Goal: Ask a question

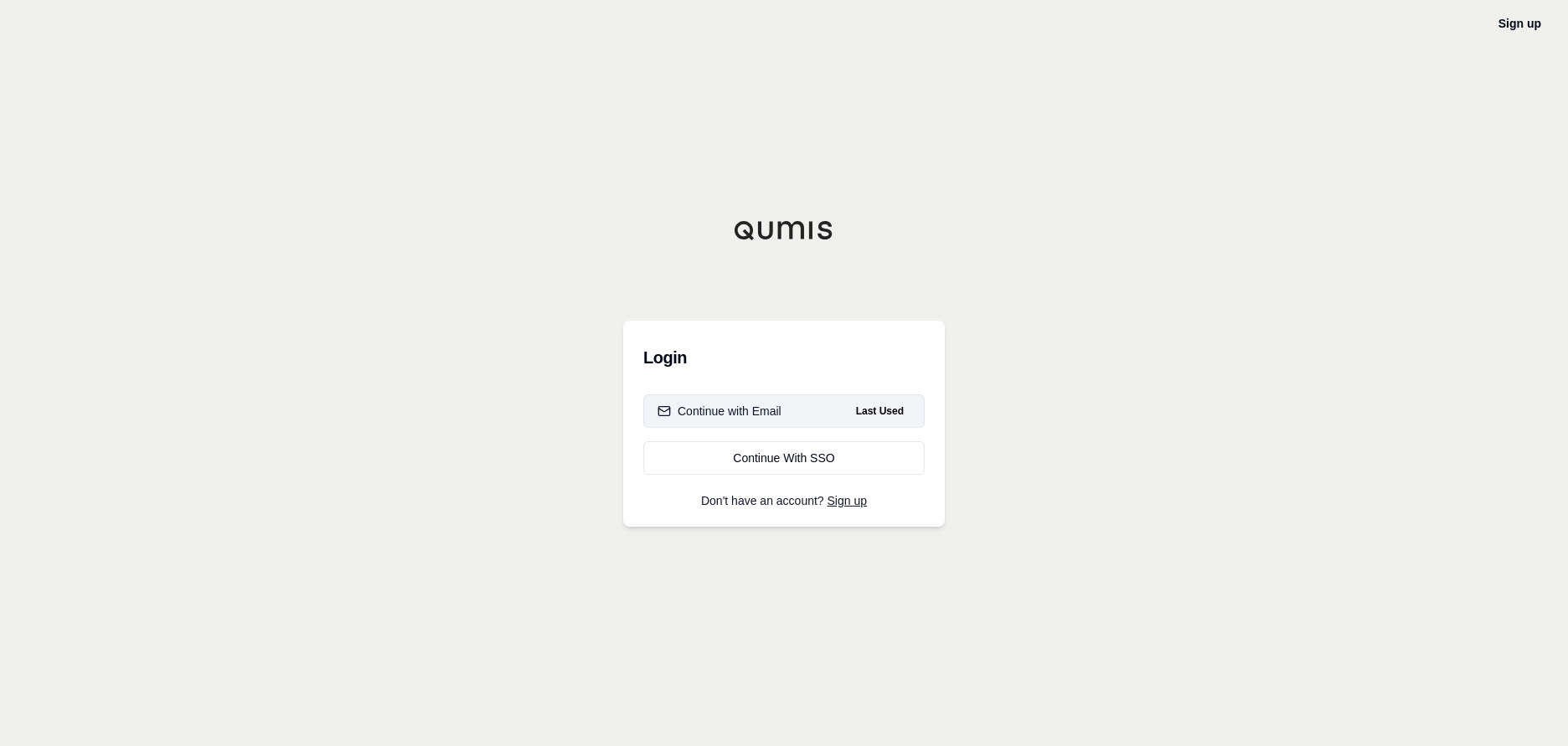
click at [744, 414] on div "Continue with Email" at bounding box center [720, 411] width 124 height 16
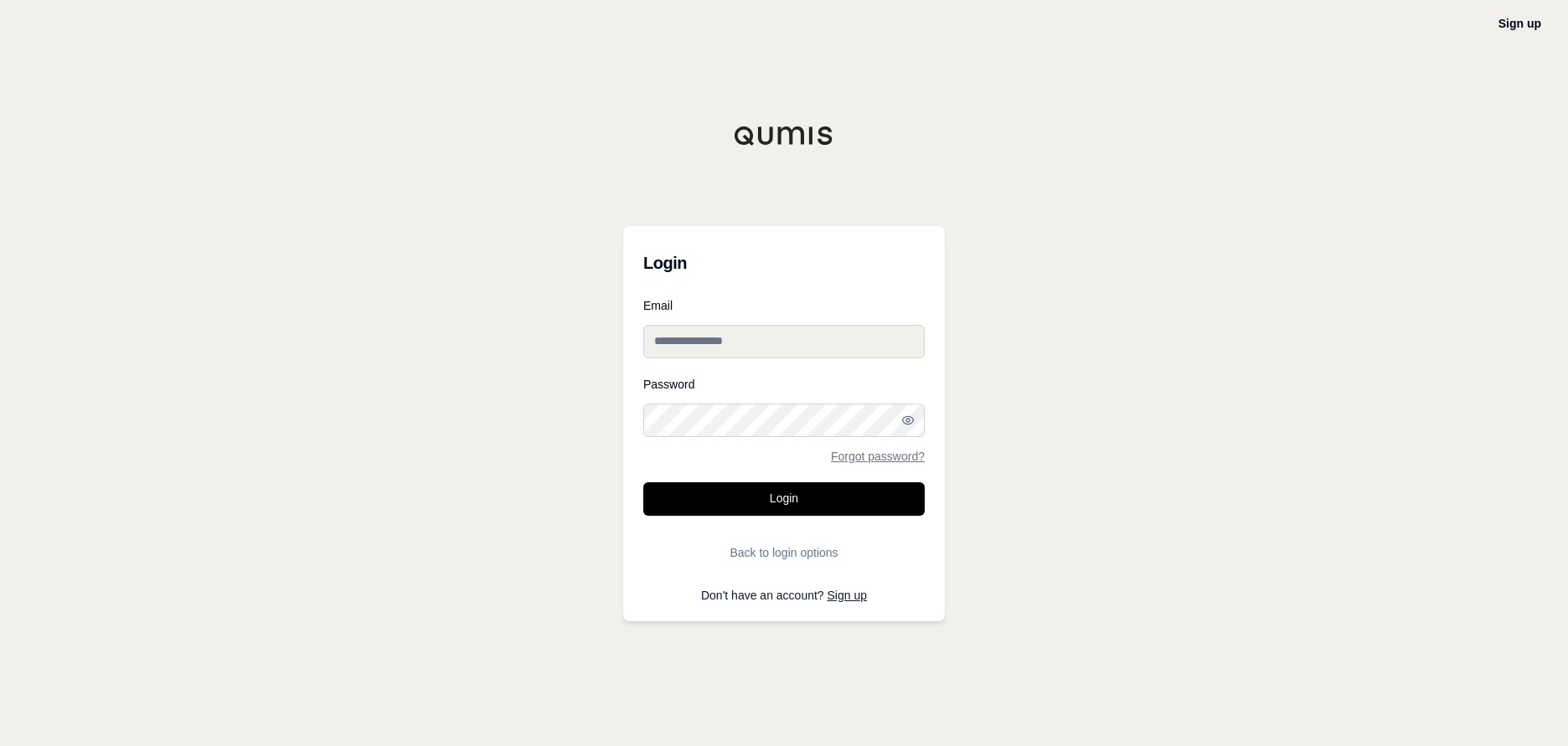
type input "**********"
click at [747, 480] on form "**********" at bounding box center [783, 435] width 281 height 270
click at [742, 492] on button "Login" at bounding box center [783, 498] width 281 height 34
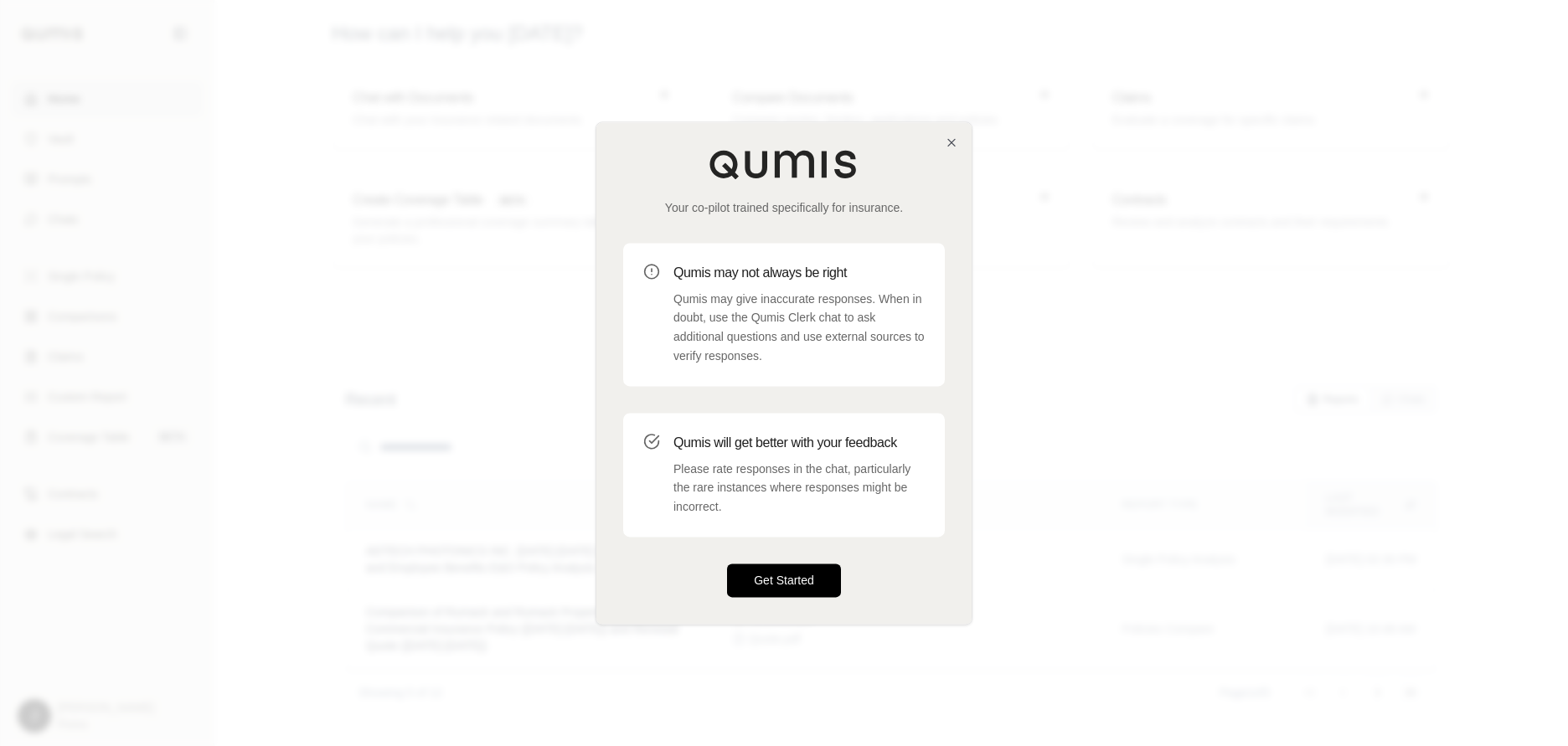
click at [800, 576] on button "Get Started" at bounding box center [784, 580] width 114 height 34
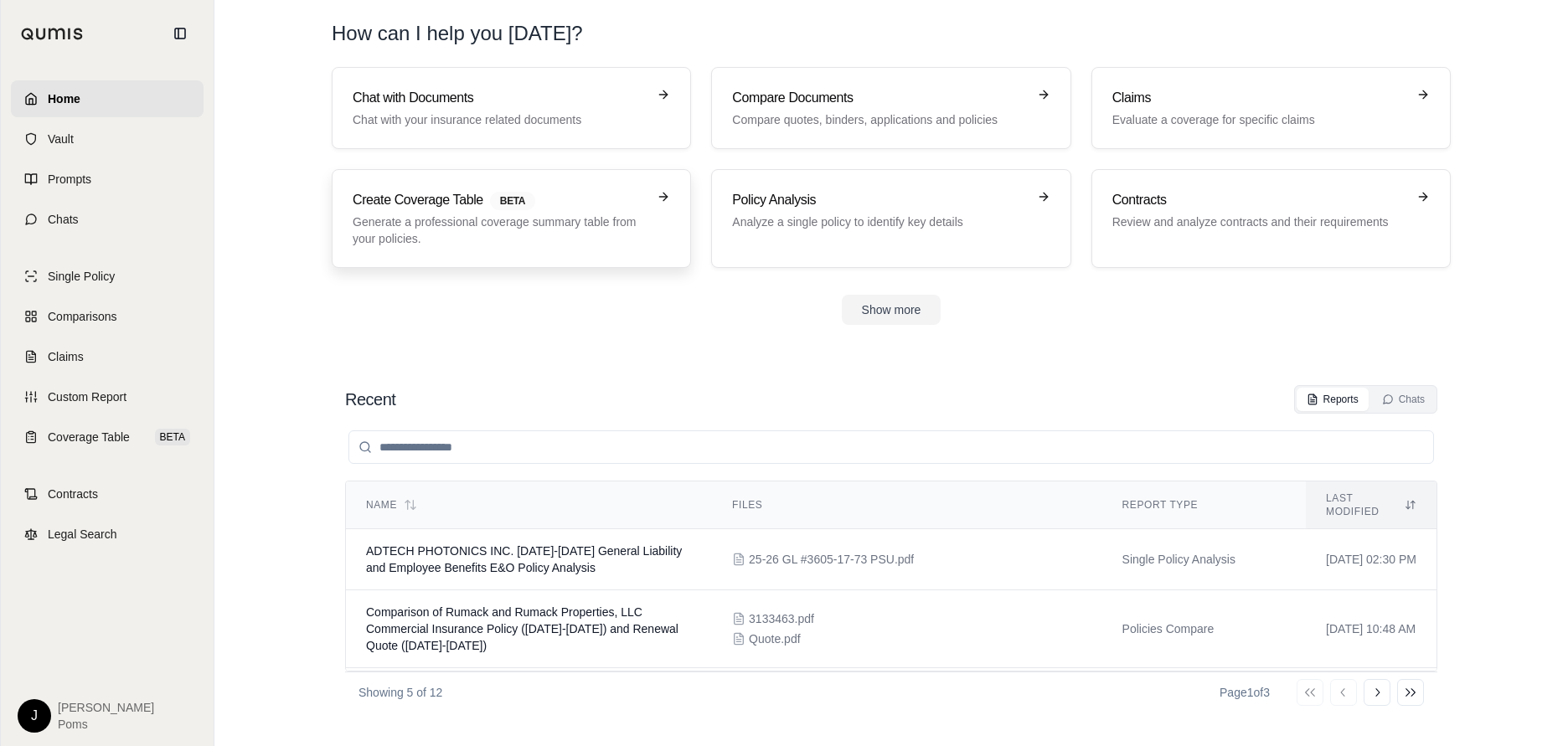
click at [619, 194] on h3 "Create Coverage Table BETA" at bounding box center [499, 199] width 294 height 20
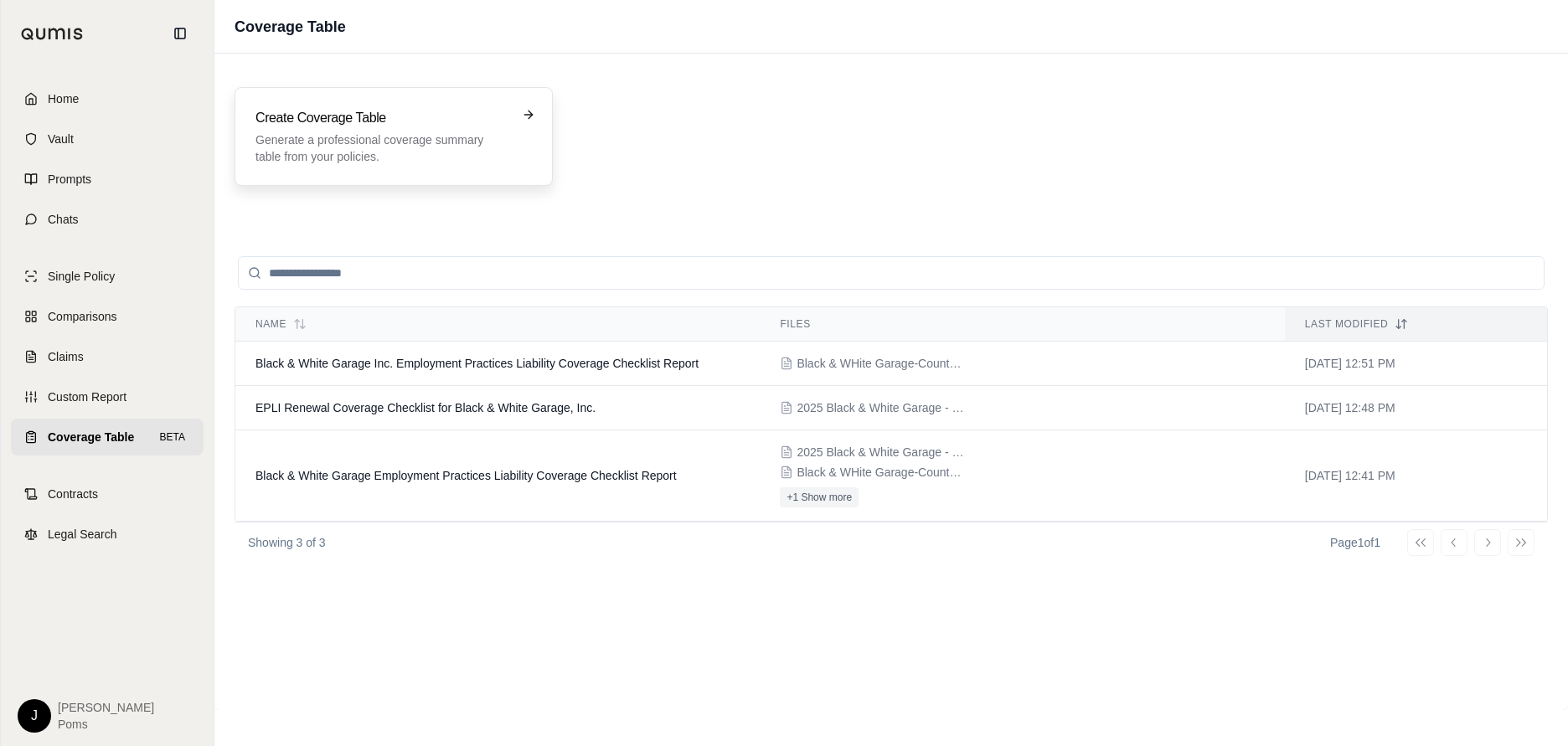
click at [523, 119] on icon at bounding box center [529, 115] width 14 height 14
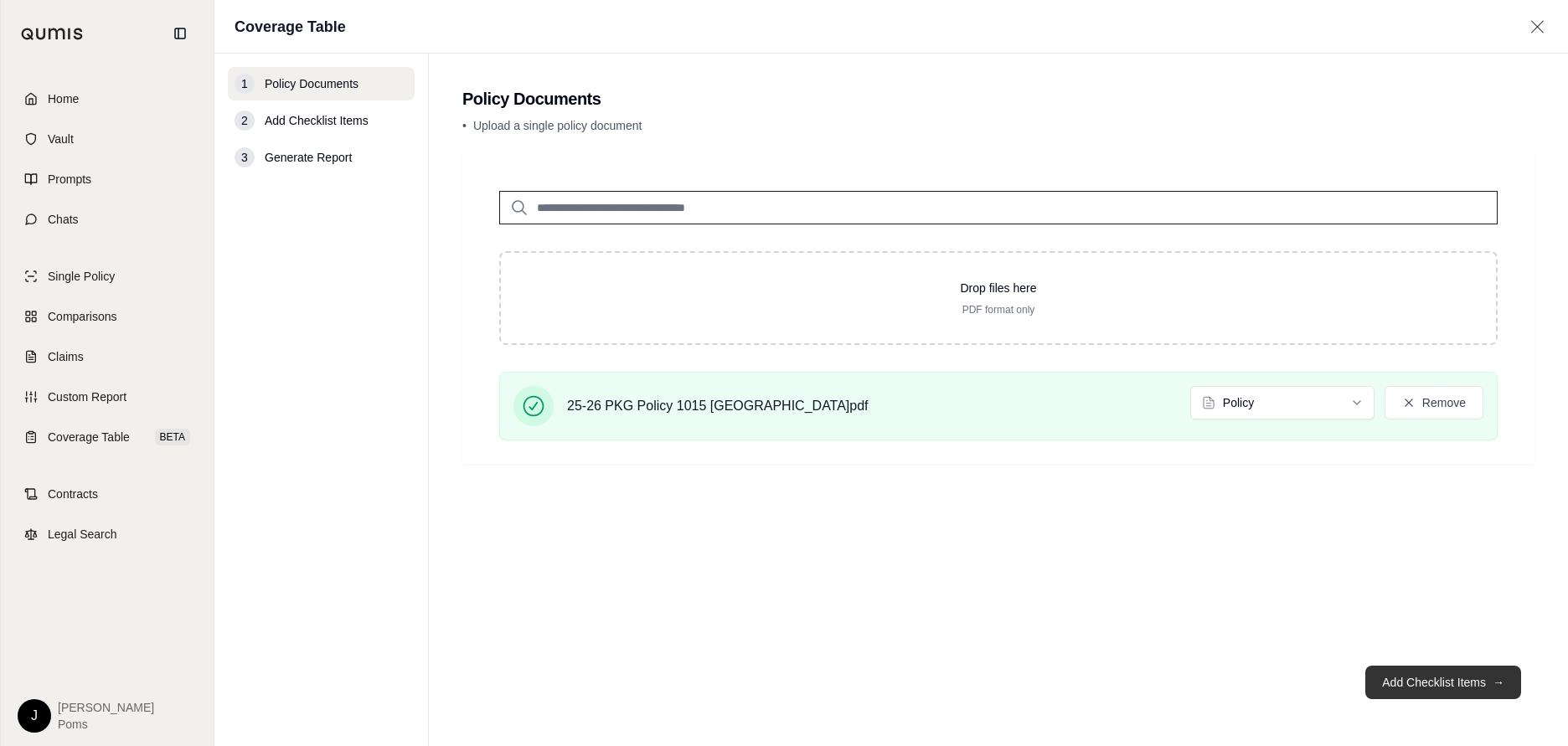
click at [1439, 680] on button "Add Checklist Items →" at bounding box center [1442, 682] width 156 height 34
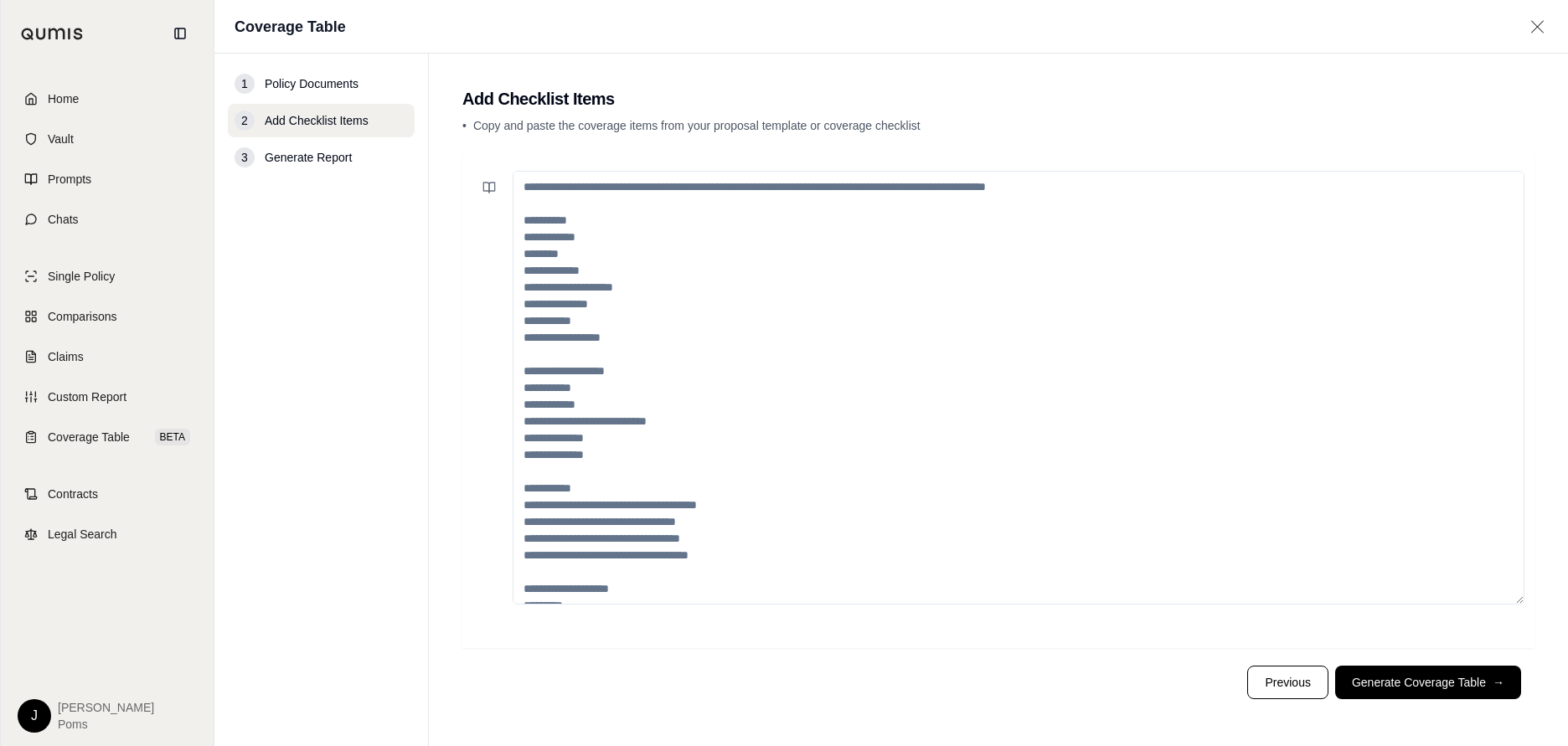
drag, startPoint x: 550, startPoint y: 226, endPoint x: 661, endPoint y: 435, distance: 236.6
click at [662, 437] on textarea at bounding box center [1018, 388] width 1012 height 434
drag, startPoint x: 578, startPoint y: 373, endPoint x: 511, endPoint y: 220, distance: 167.0
click at [511, 220] on div at bounding box center [999, 388] width 1052 height 434
click at [518, 217] on textarea "To enrich screen reader interactions, please activate Accessibility in Grammarl…" at bounding box center [1018, 388] width 1012 height 434
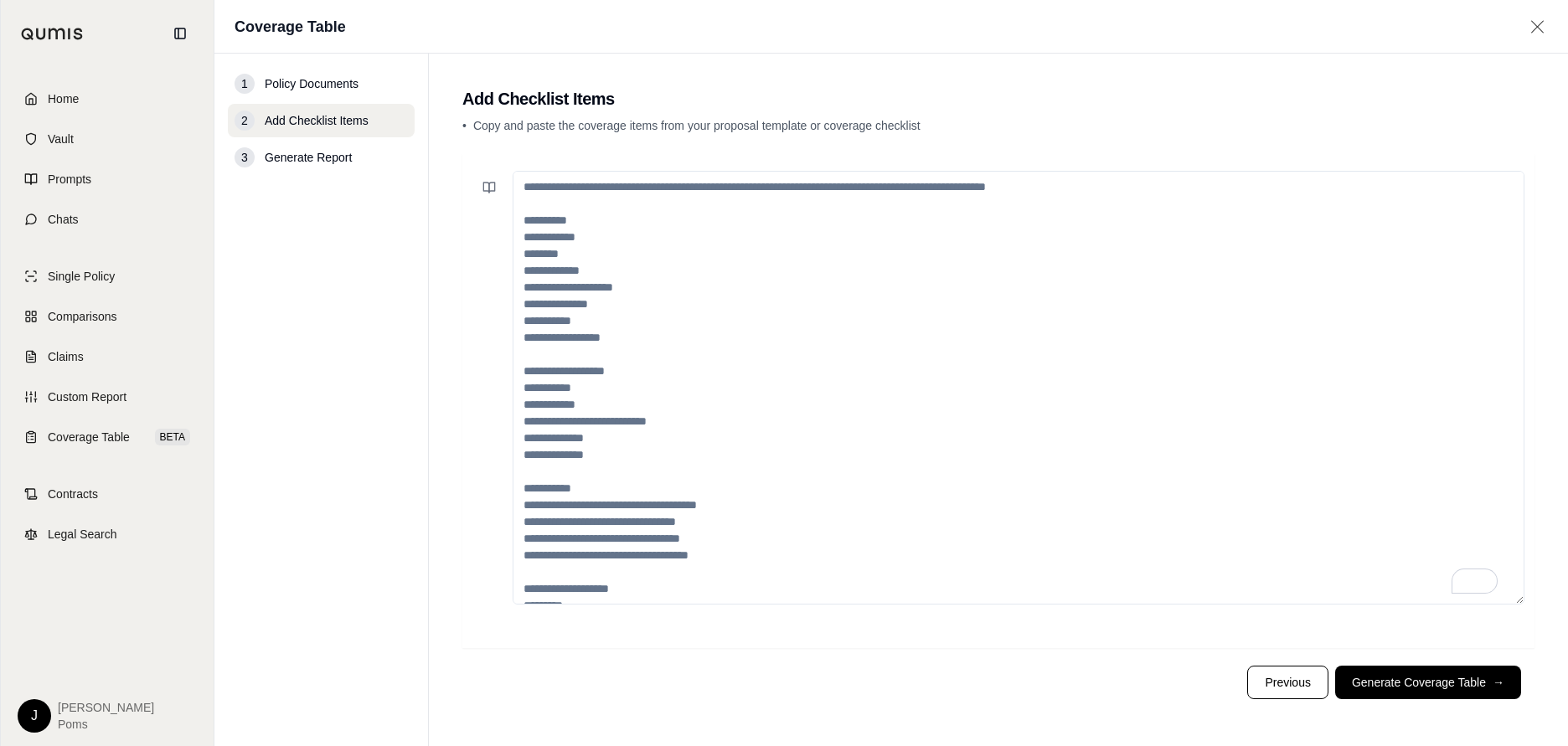
drag, startPoint x: 524, startPoint y: 237, endPoint x: 795, endPoint y: 571, distance: 430.1
click at [792, 573] on textarea "To enrich screen reader interactions, please activate Accessibility in Grammarl…" at bounding box center [1018, 388] width 1012 height 434
click at [795, 571] on textarea "To enrich screen reader interactions, please activate Accessibility in Grammarl…" at bounding box center [1018, 388] width 1012 height 434
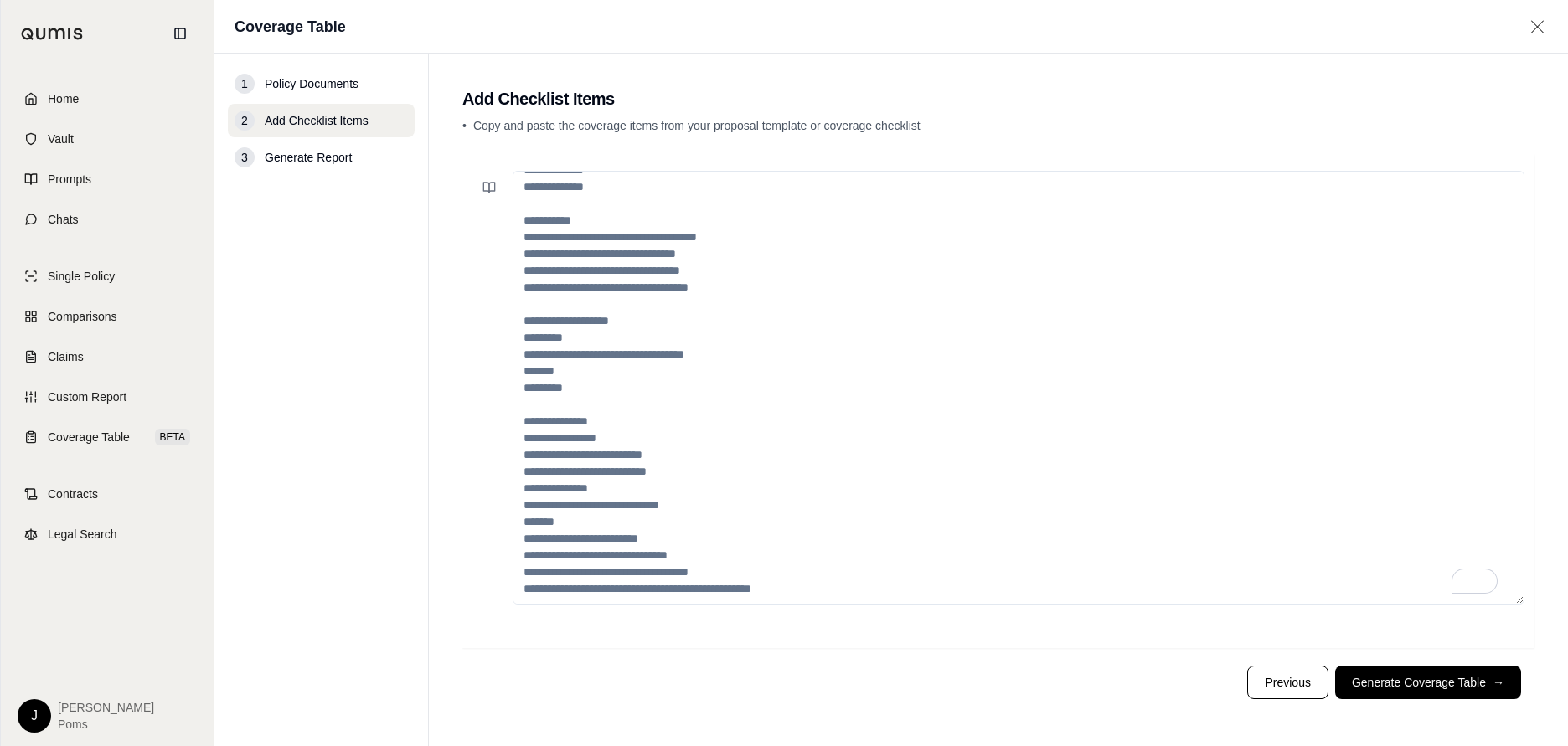
drag, startPoint x: 781, startPoint y: 575, endPoint x: 545, endPoint y: 213, distance: 432.1
click at [497, 202] on div at bounding box center [999, 388] width 1052 height 434
click at [969, 333] on textarea "To enrich screen reader interactions, please activate Accessibility in Grammarl…" at bounding box center [1018, 388] width 1012 height 434
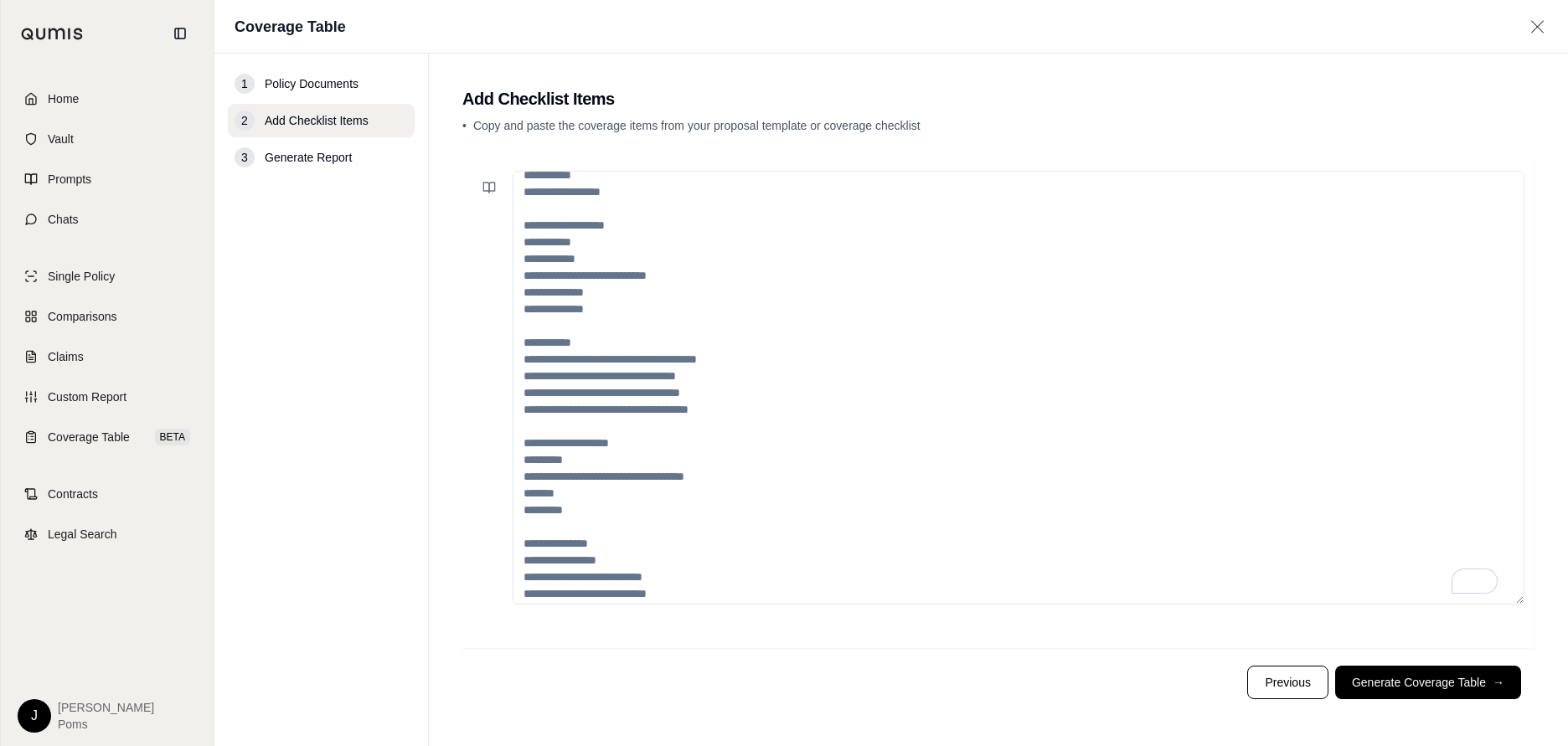
scroll to position [0, 0]
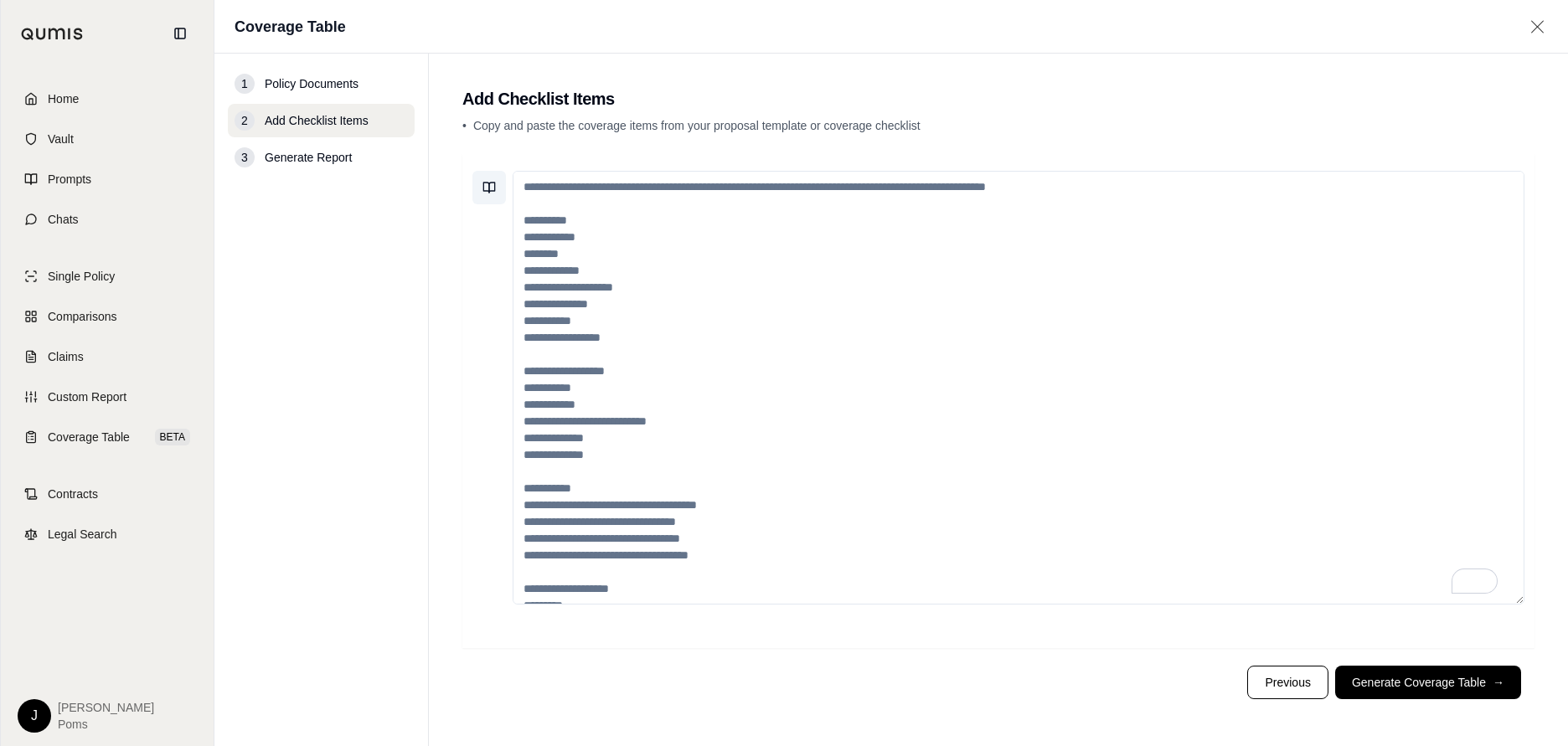
click at [487, 186] on icon at bounding box center [489, 187] width 14 height 14
click at [521, 272] on button "Save current prompt" at bounding box center [633, 272] width 313 height 27
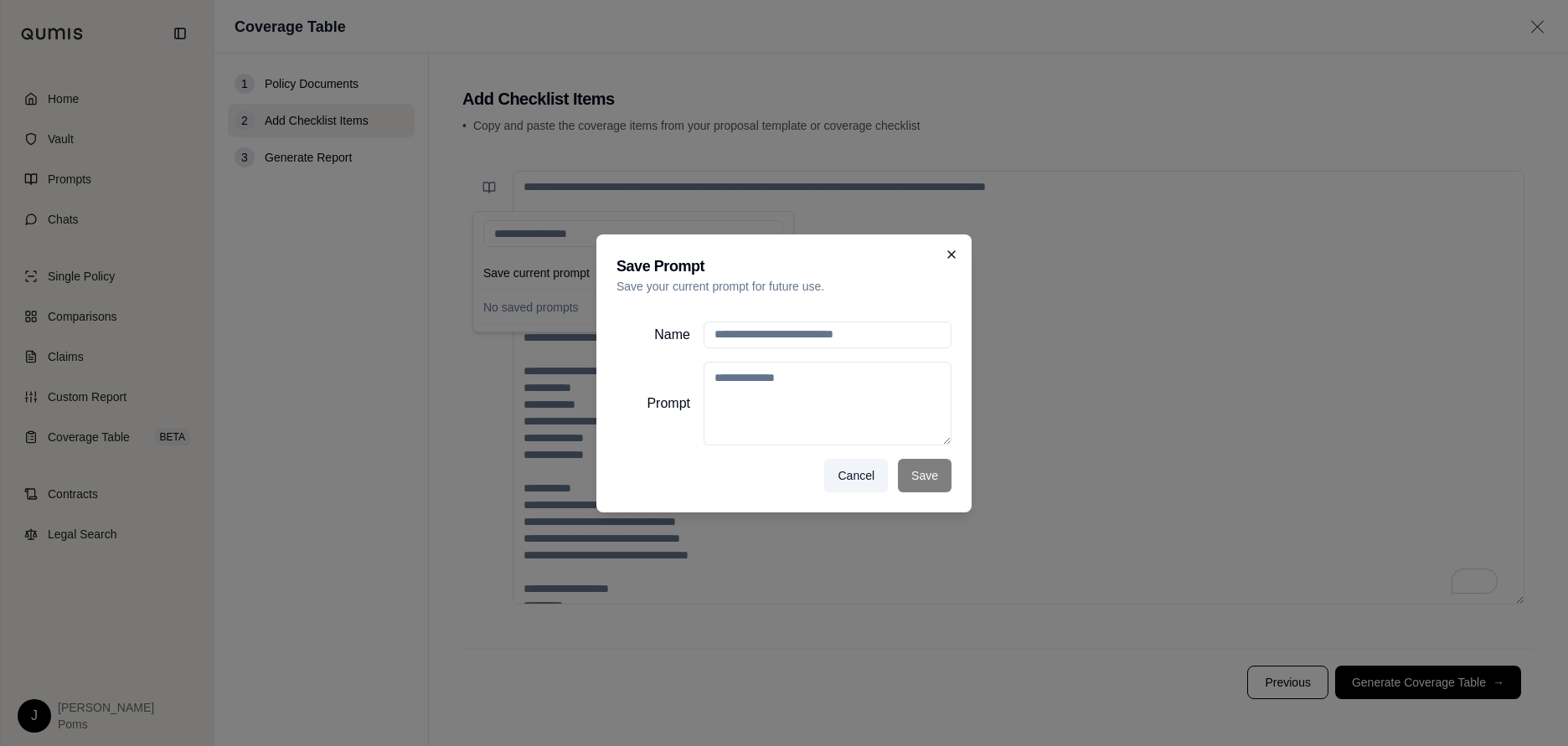
click at [957, 259] on icon at bounding box center [952, 254] width 14 height 14
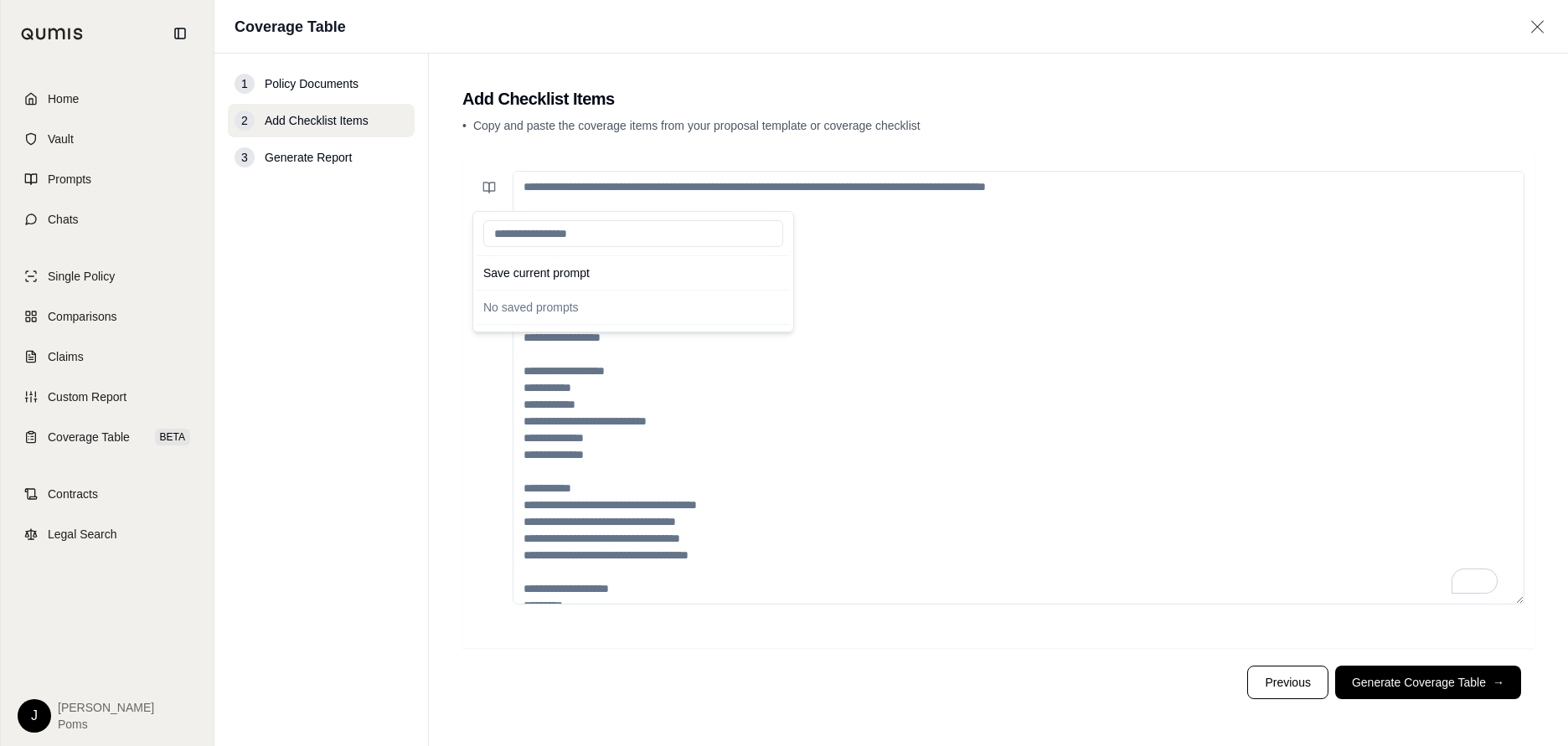
click at [660, 374] on textarea "To enrich screen reader interactions, please activate Accessibility in Grammarl…" at bounding box center [1018, 388] width 1012 height 434
drag, startPoint x: 568, startPoint y: 198, endPoint x: 666, endPoint y: 297, distance: 139.3
click at [666, 295] on textarea "To enrich screen reader interactions, please activate Accessibility in Grammarl…" at bounding box center [1018, 388] width 1012 height 434
click at [654, 346] on textarea "To enrich screen reader interactions, please activate Accessibility in Grammarl…" at bounding box center [1018, 388] width 1012 height 434
type textarea "*"
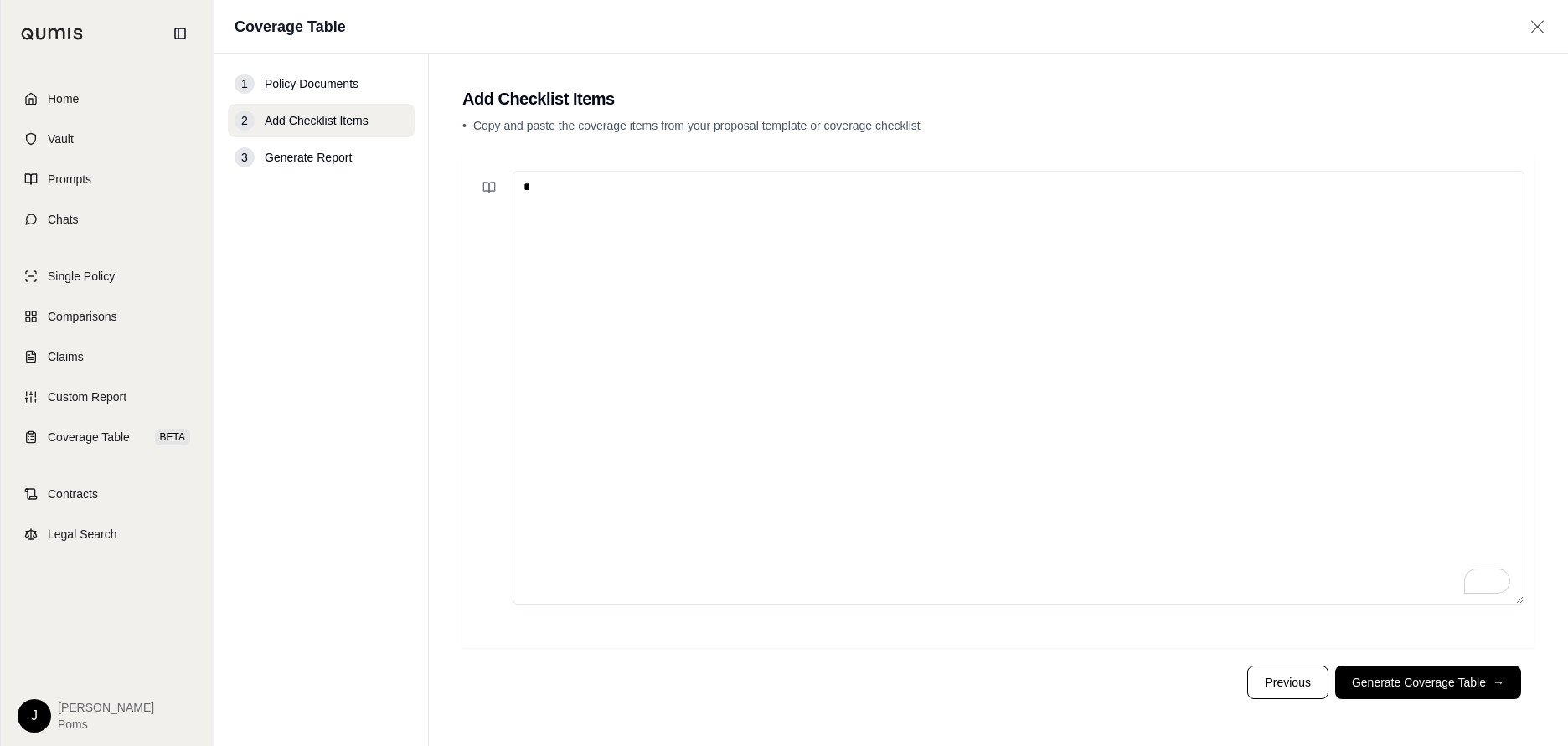
drag, startPoint x: 574, startPoint y: 200, endPoint x: 441, endPoint y: 182, distance: 134.2
click at [441, 182] on main "Add Checklist Items • Copy and paste the coverage items from your proposal temp…" at bounding box center [998, 400] width 1139 height 693
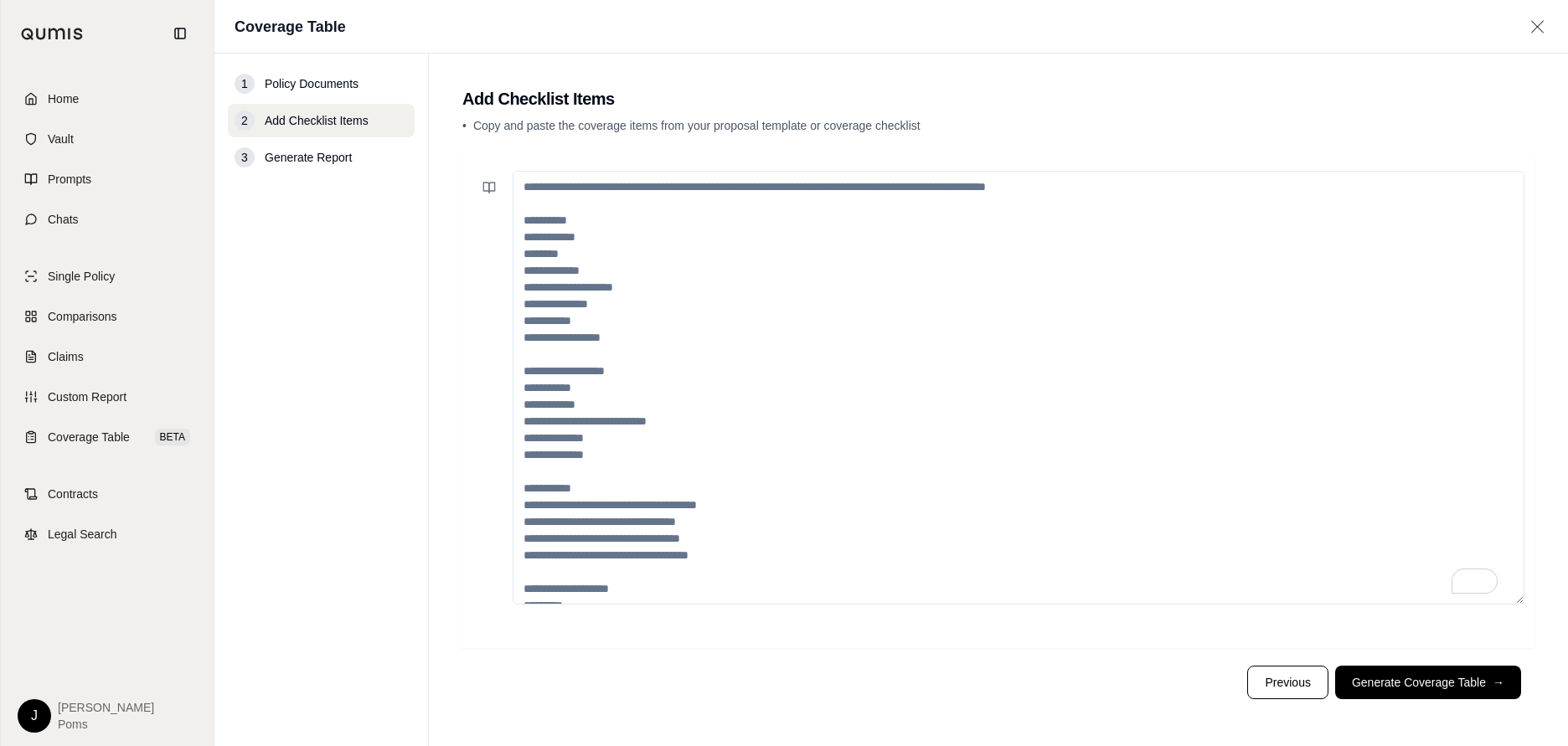
click at [749, 310] on textarea "To enrich screen reader interactions, please activate Accessibility in Grammarl…" at bounding box center [1018, 388] width 1012 height 434
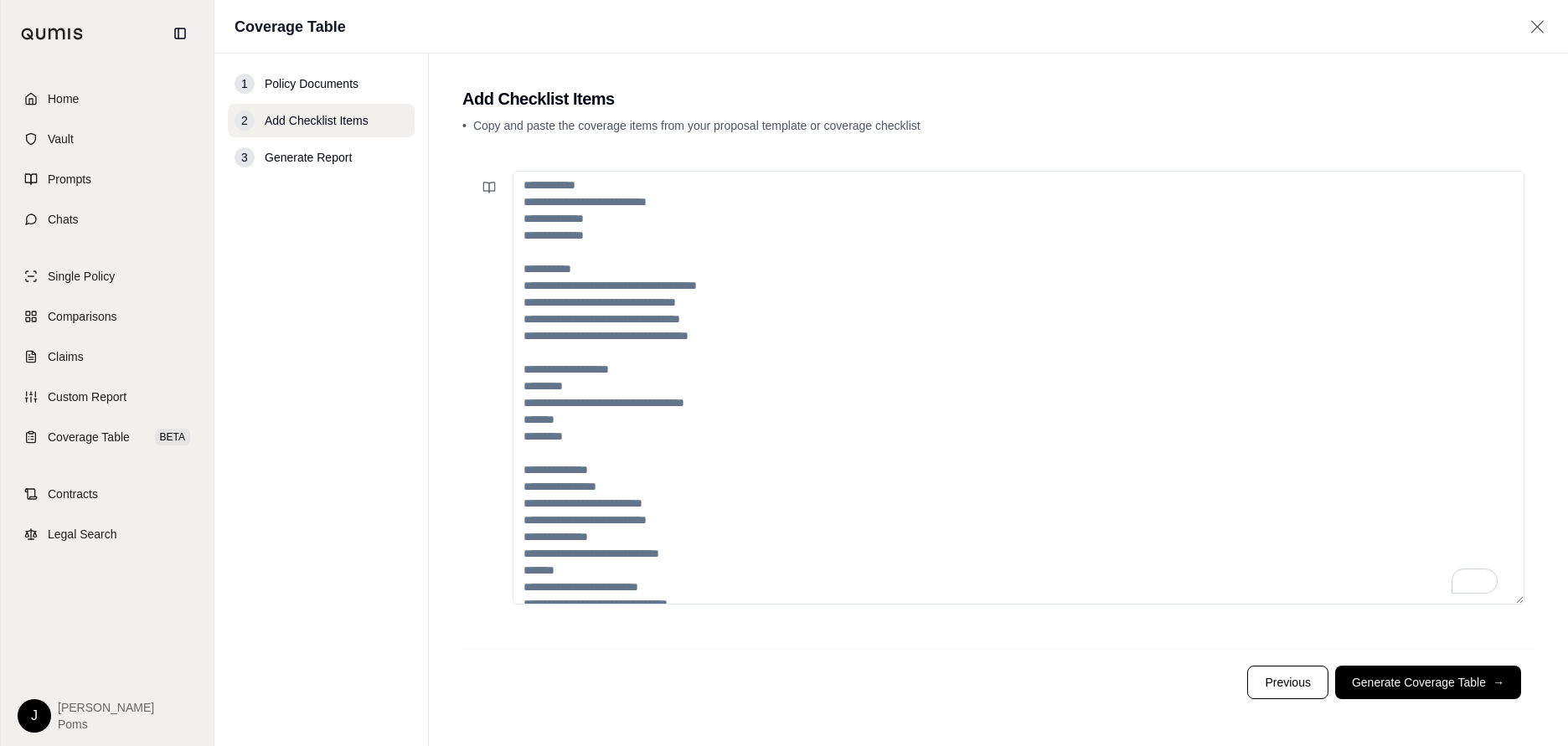
scroll to position [40, 0]
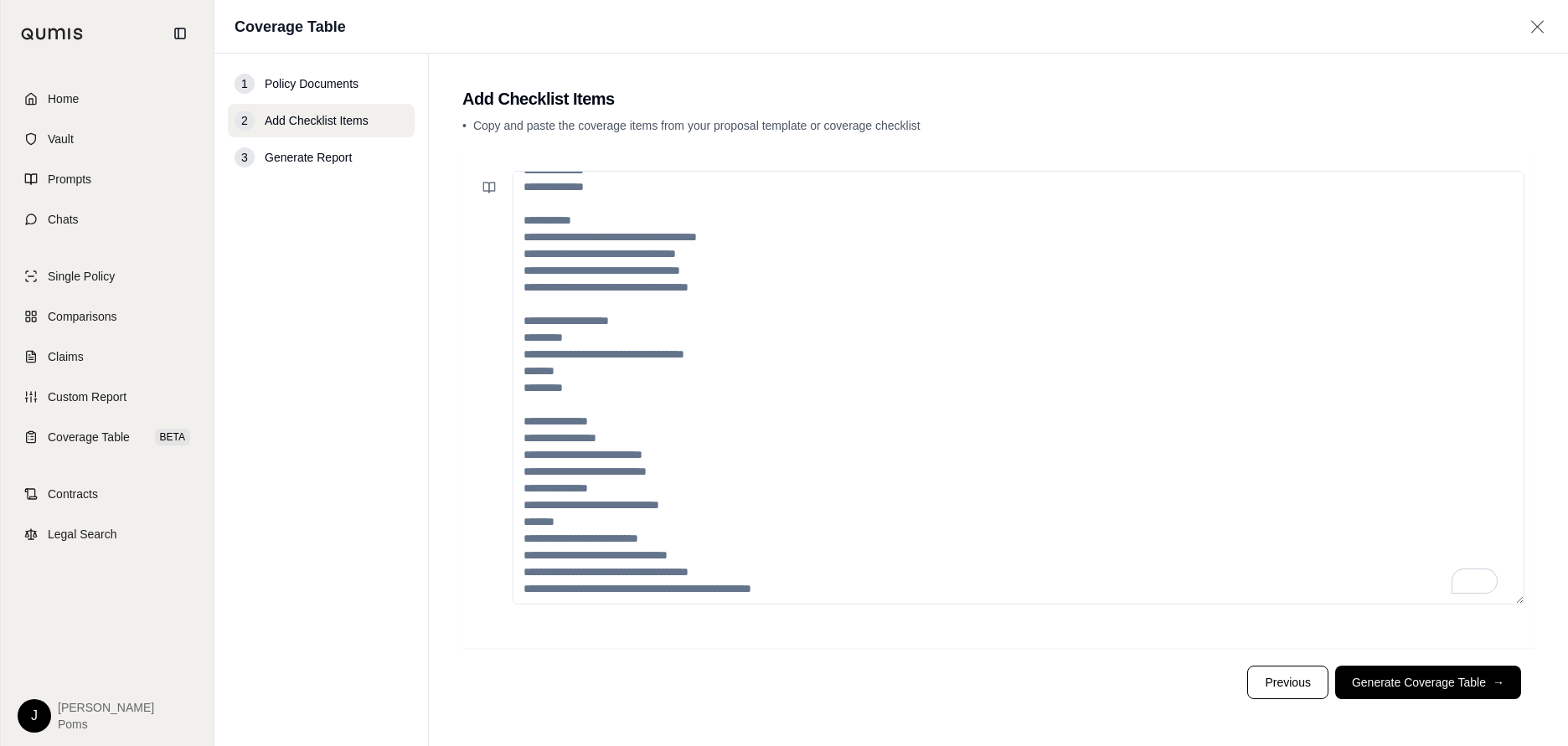
click at [913, 338] on textarea "To enrich screen reader interactions, please activate Accessibility in Grammarl…" at bounding box center [1018, 388] width 1012 height 434
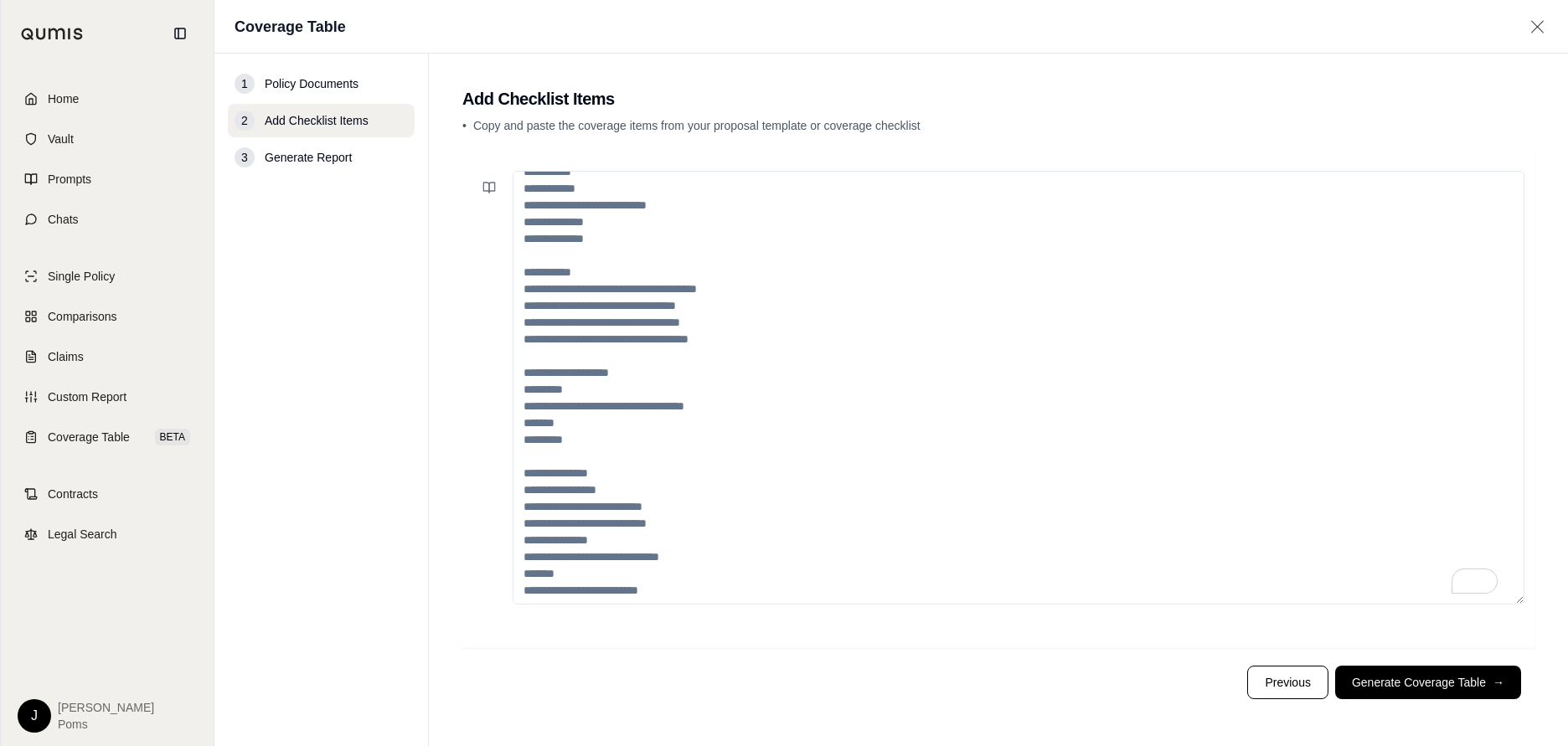
scroll to position [284, 0]
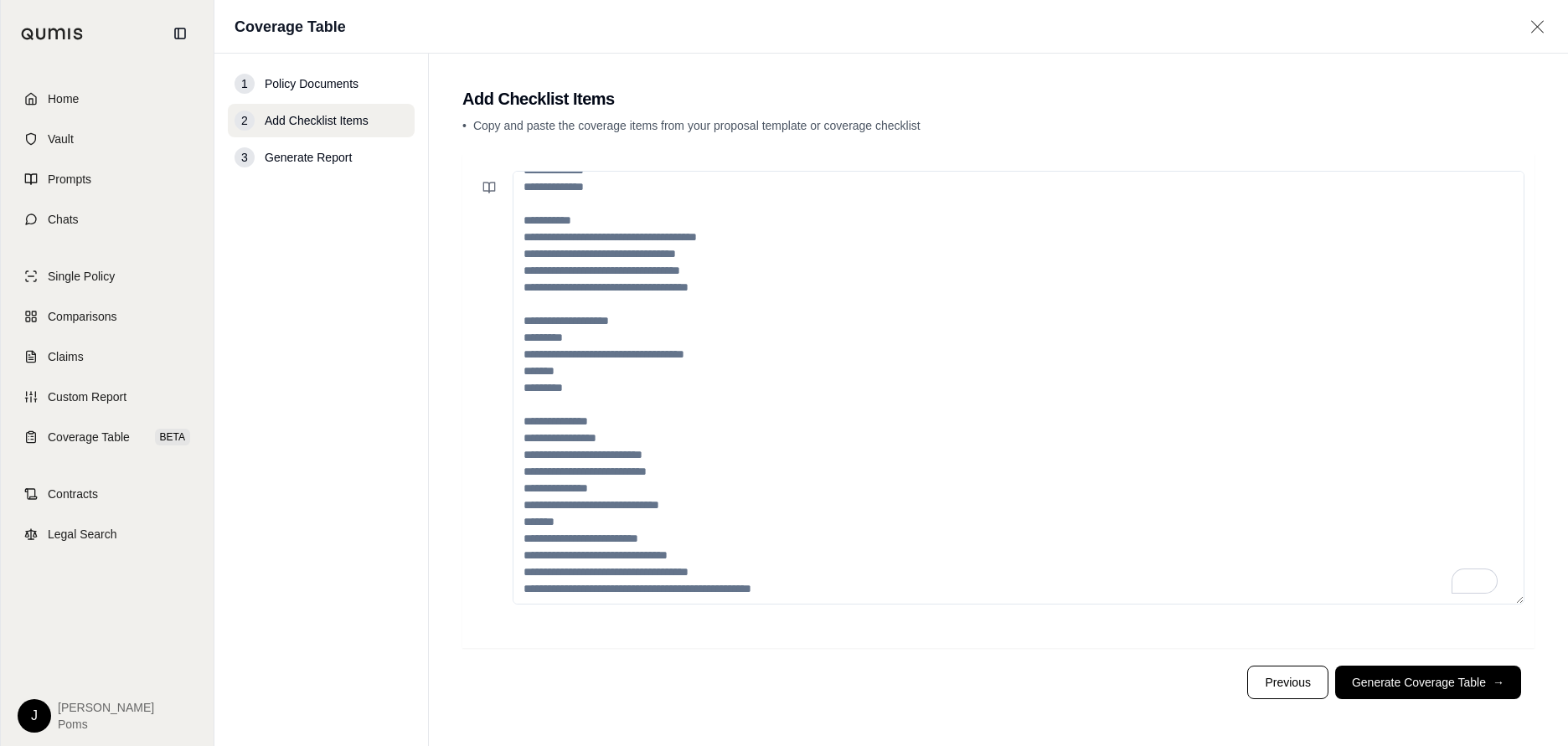
click at [669, 207] on textarea "To enrich screen reader interactions, please activate Accessibility in Grammarl…" at bounding box center [1018, 388] width 1012 height 434
paste textarea "**********"
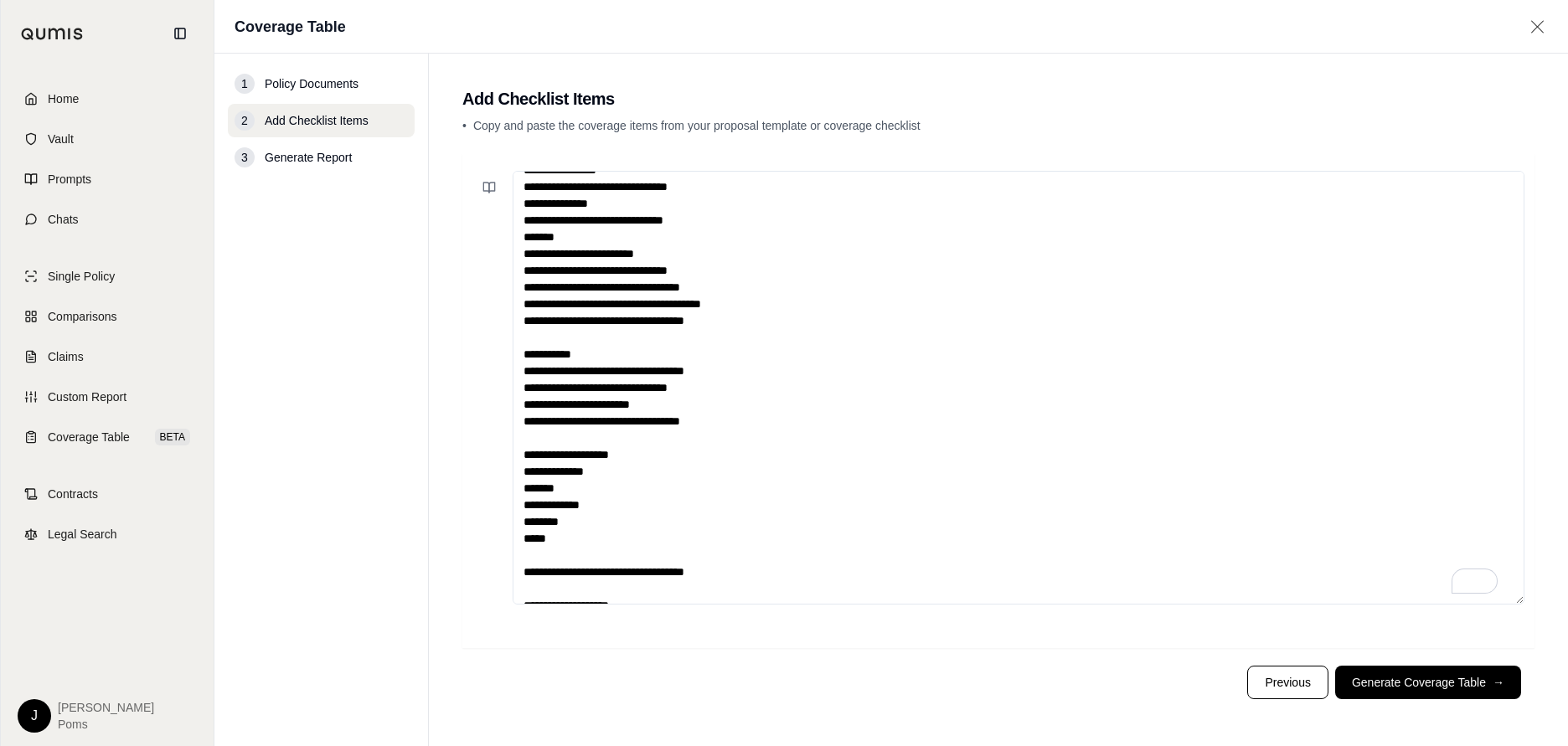
scroll to position [695, 0]
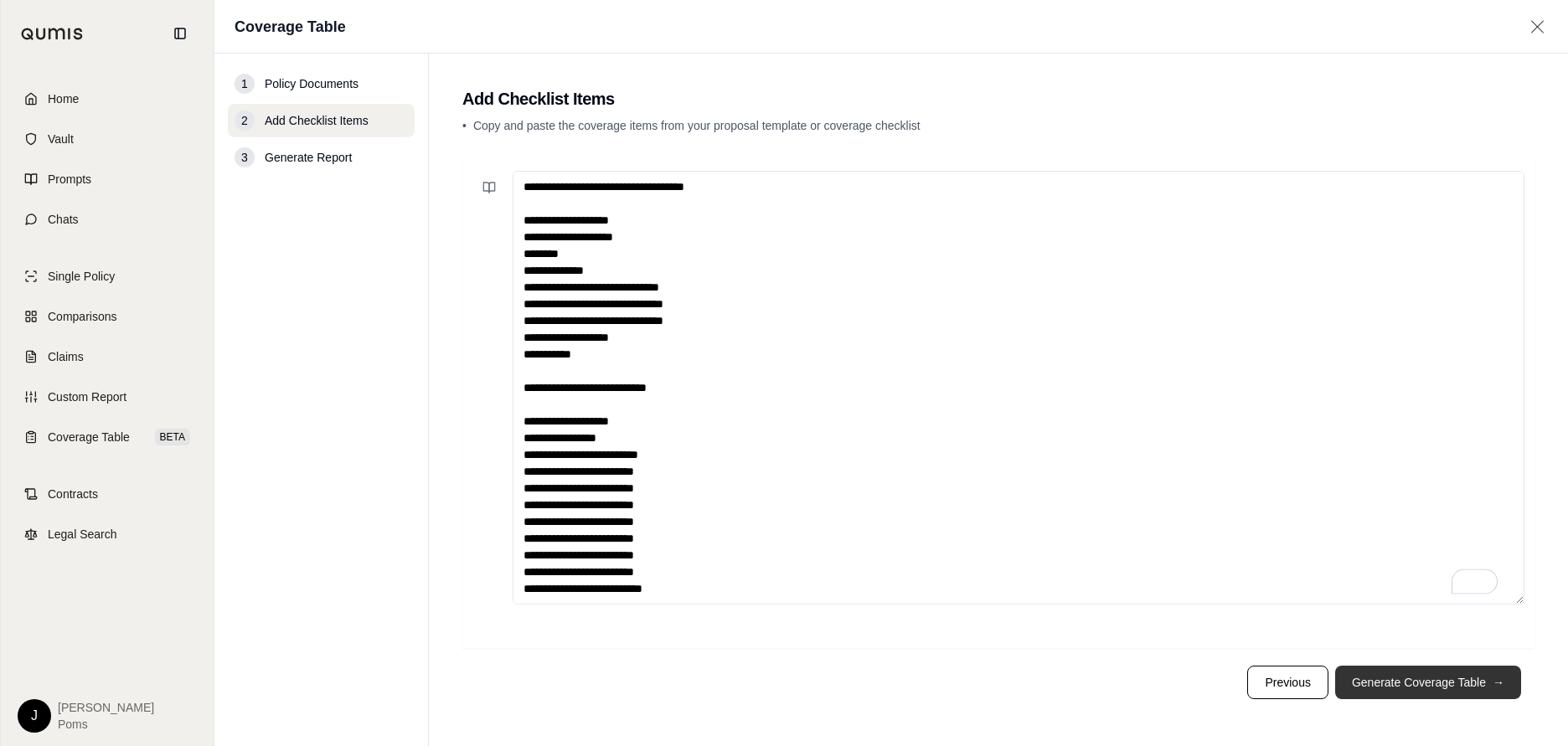
type textarea "**********"
click at [1414, 682] on button "Generate Coverage Table →" at bounding box center [1428, 682] width 186 height 34
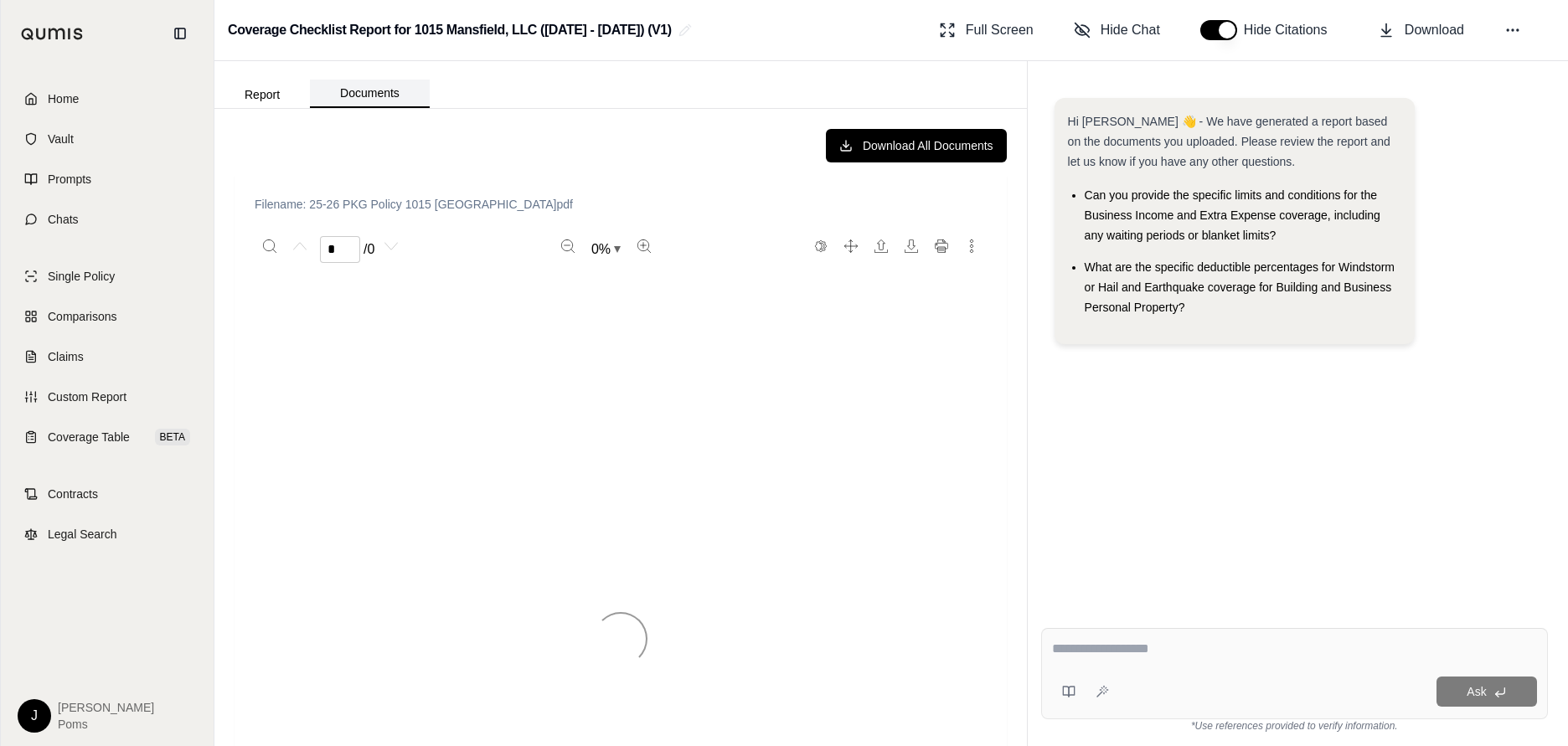
click at [354, 99] on button "Documents" at bounding box center [370, 94] width 119 height 28
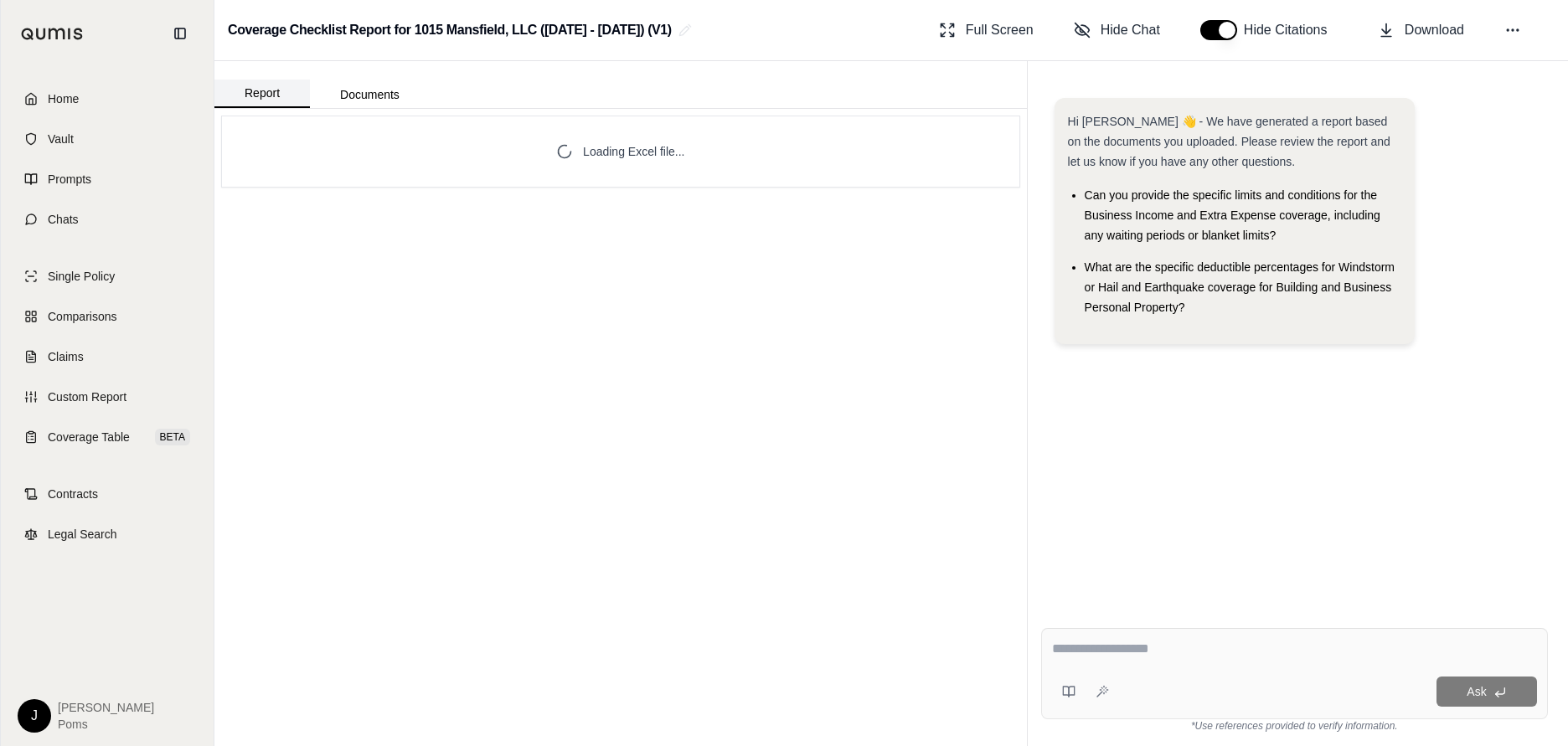
click at [282, 95] on button "Report" at bounding box center [261, 94] width 95 height 28
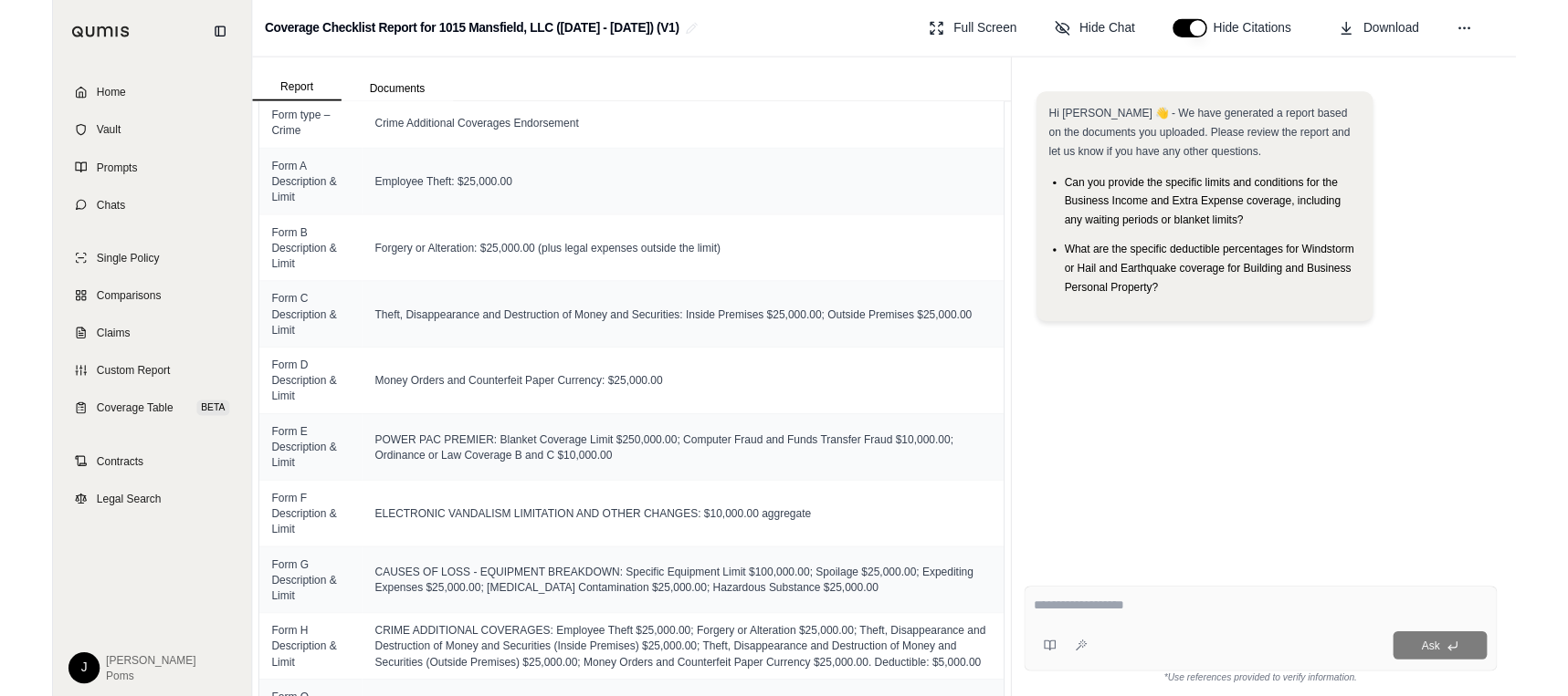
scroll to position [3145, 0]
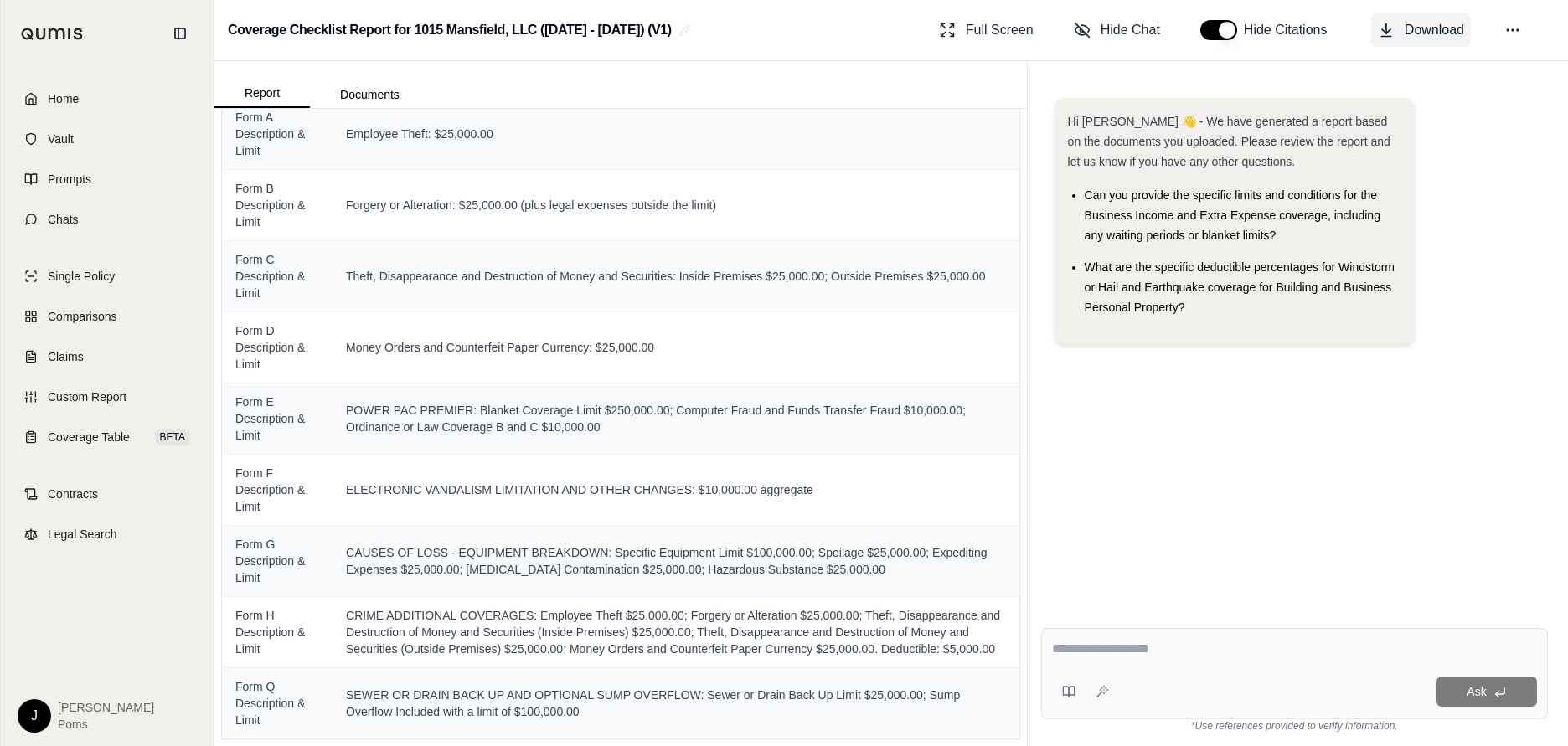
click at [1433, 25] on span "Download" at bounding box center [1434, 29] width 59 height 20
click at [42, 635] on div "Home Vault Prompts Chats Single Policy Comparisons Claims Custom Report Coverag…" at bounding box center [107, 407] width 213 height 679
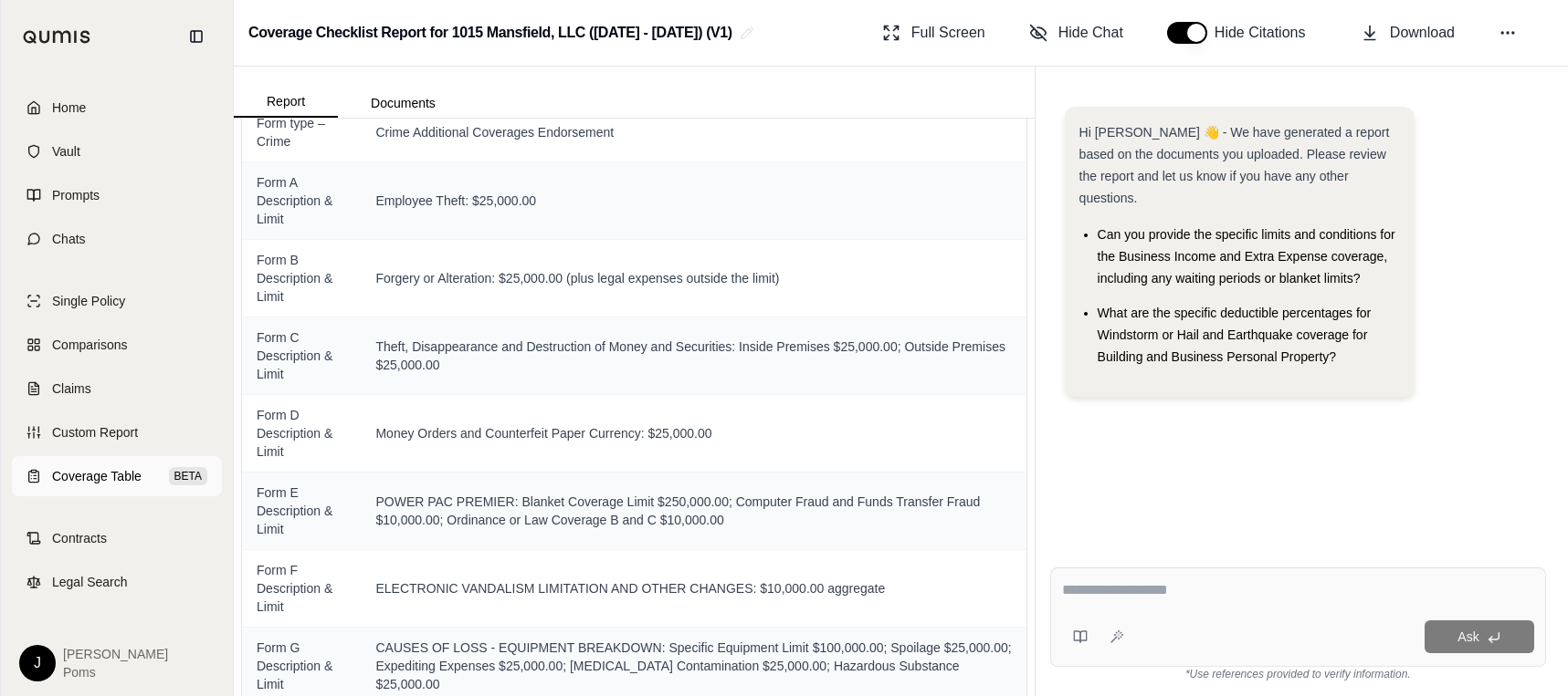
scroll to position [3236, 0]
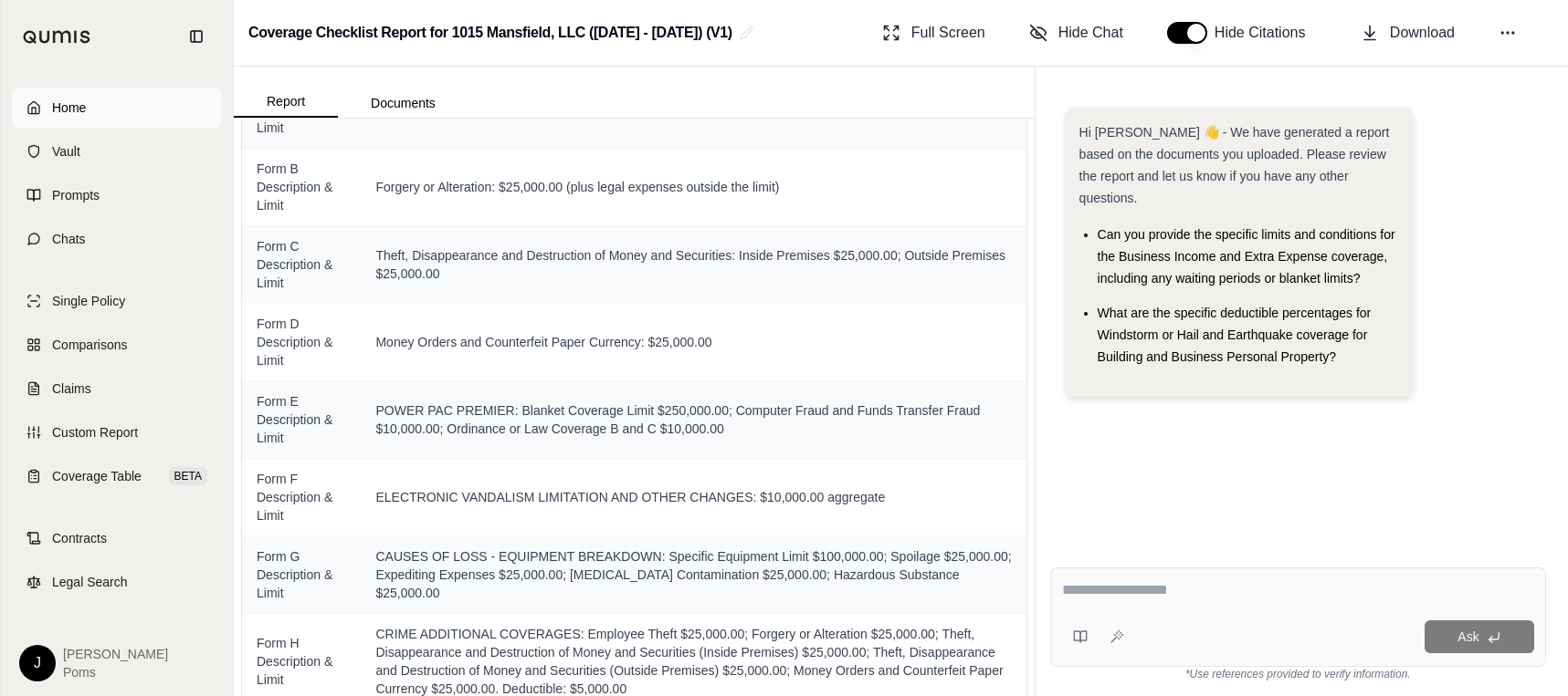
click at [40, 113] on icon at bounding box center [34, 108] width 15 height 15
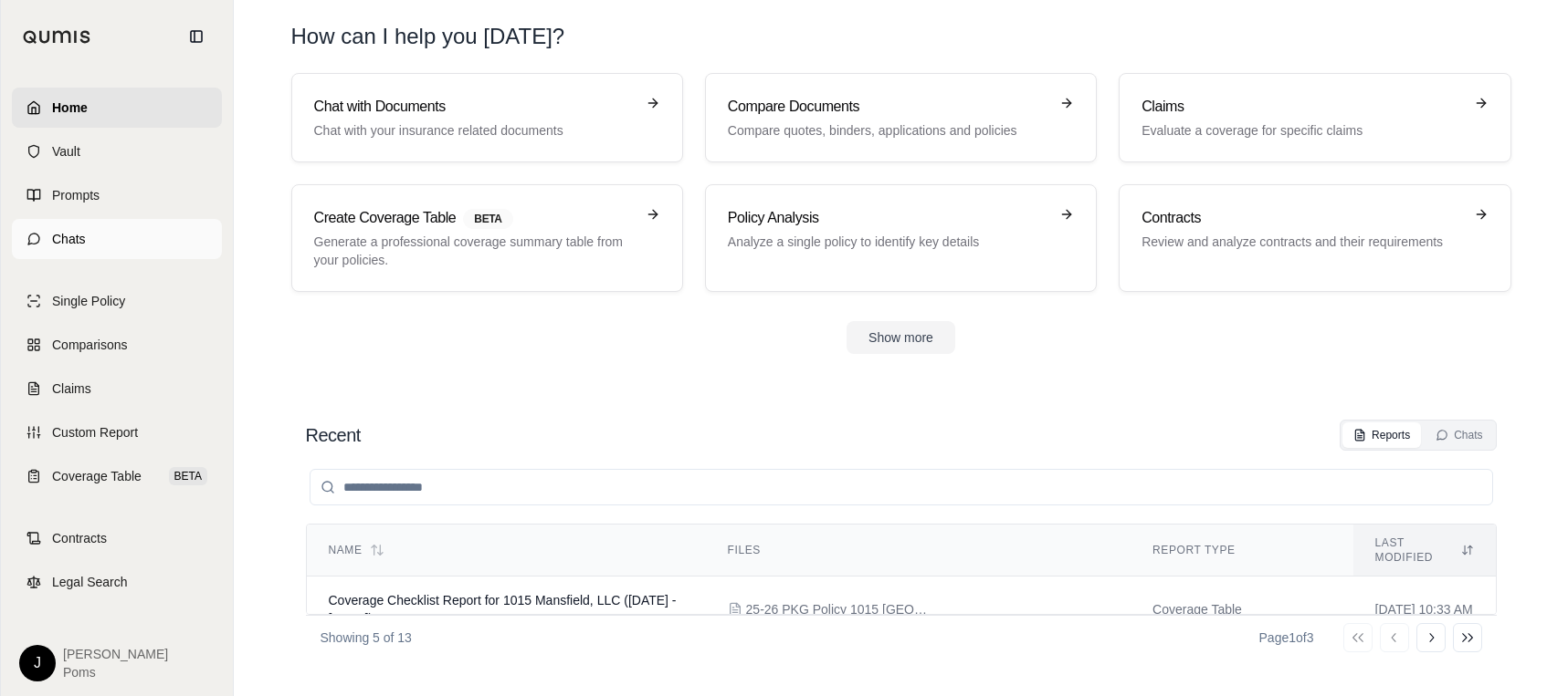
click at [83, 229] on link "Chats" at bounding box center [117, 239] width 210 height 40
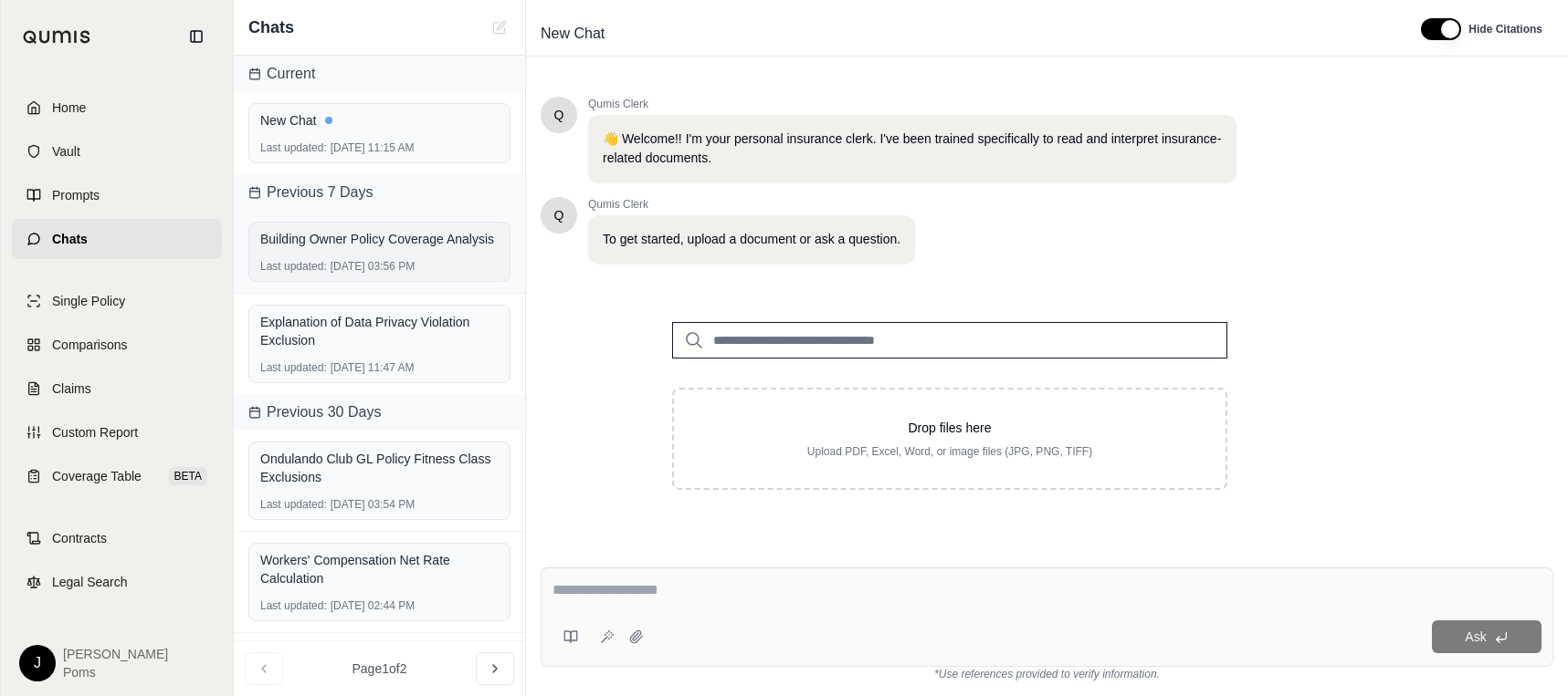
click at [367, 248] on div "Building Owner Policy Coverage Analysis" at bounding box center [380, 239] width 238 height 18
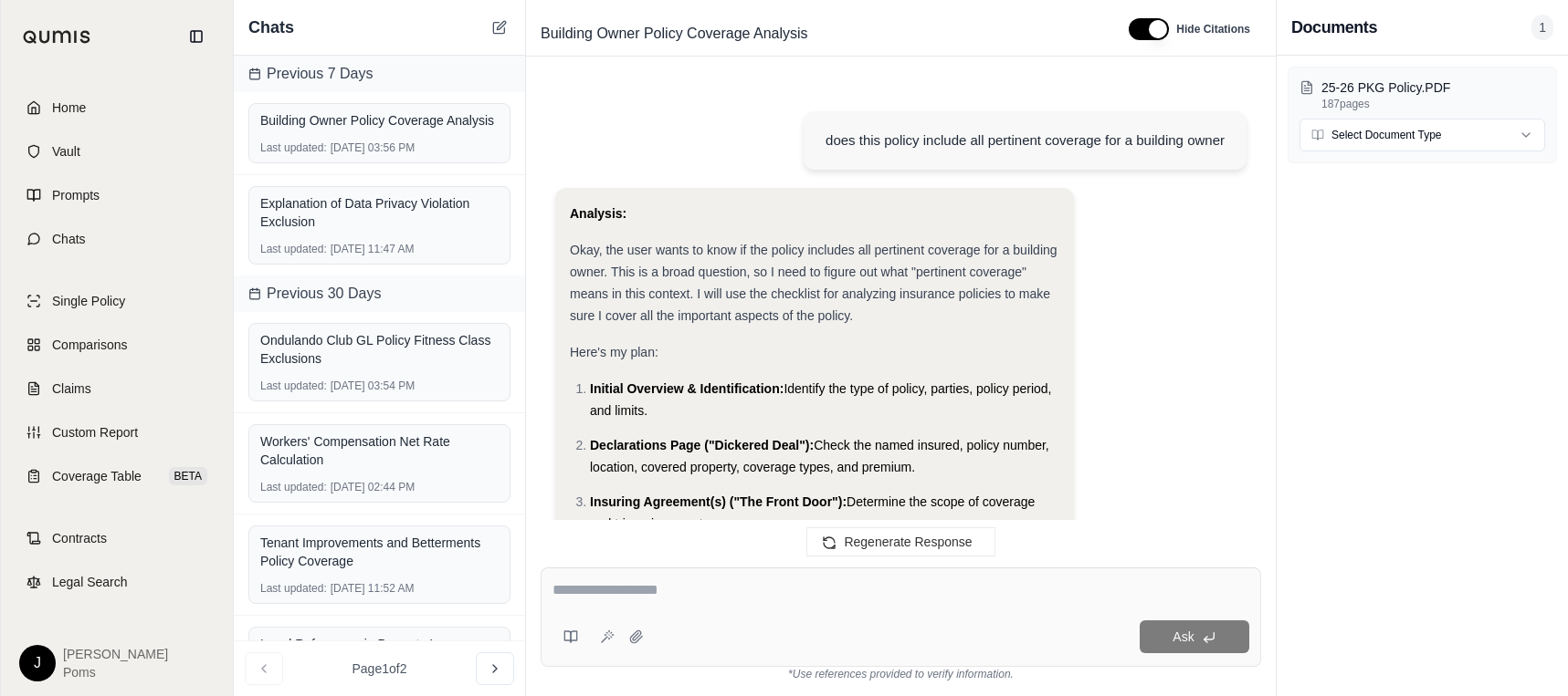
scroll to position [6986, 0]
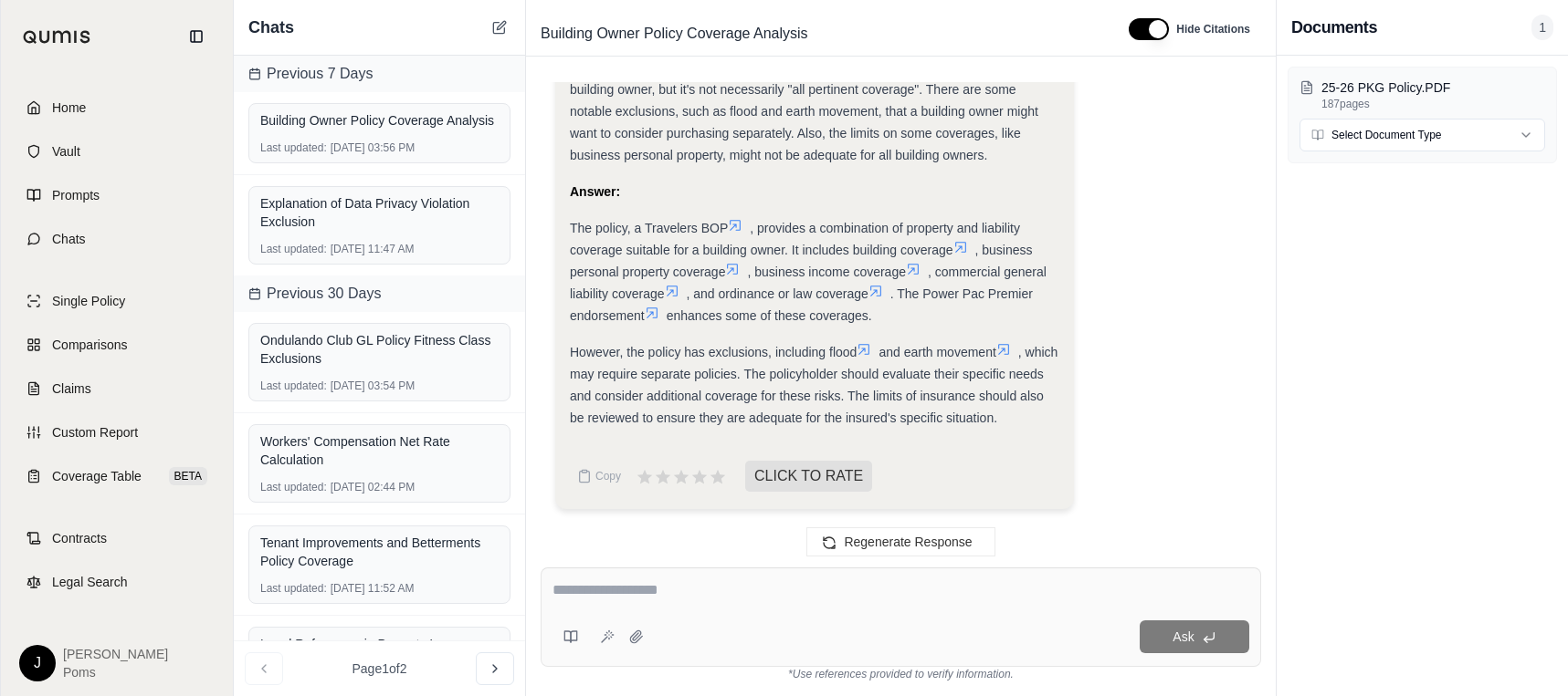
click at [744, 596] on textarea at bounding box center [901, 590] width 696 height 22
type textarea "**********"
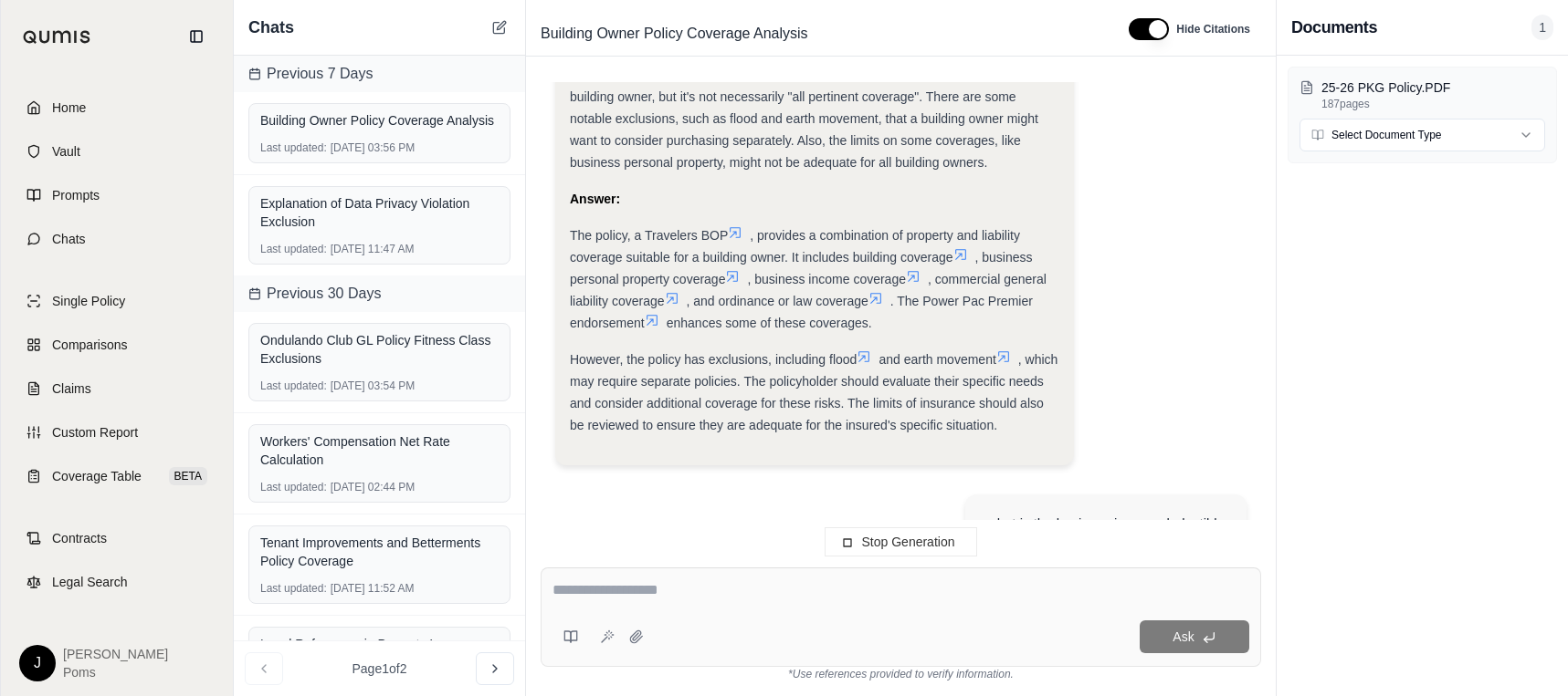
scroll to position [7132, 0]
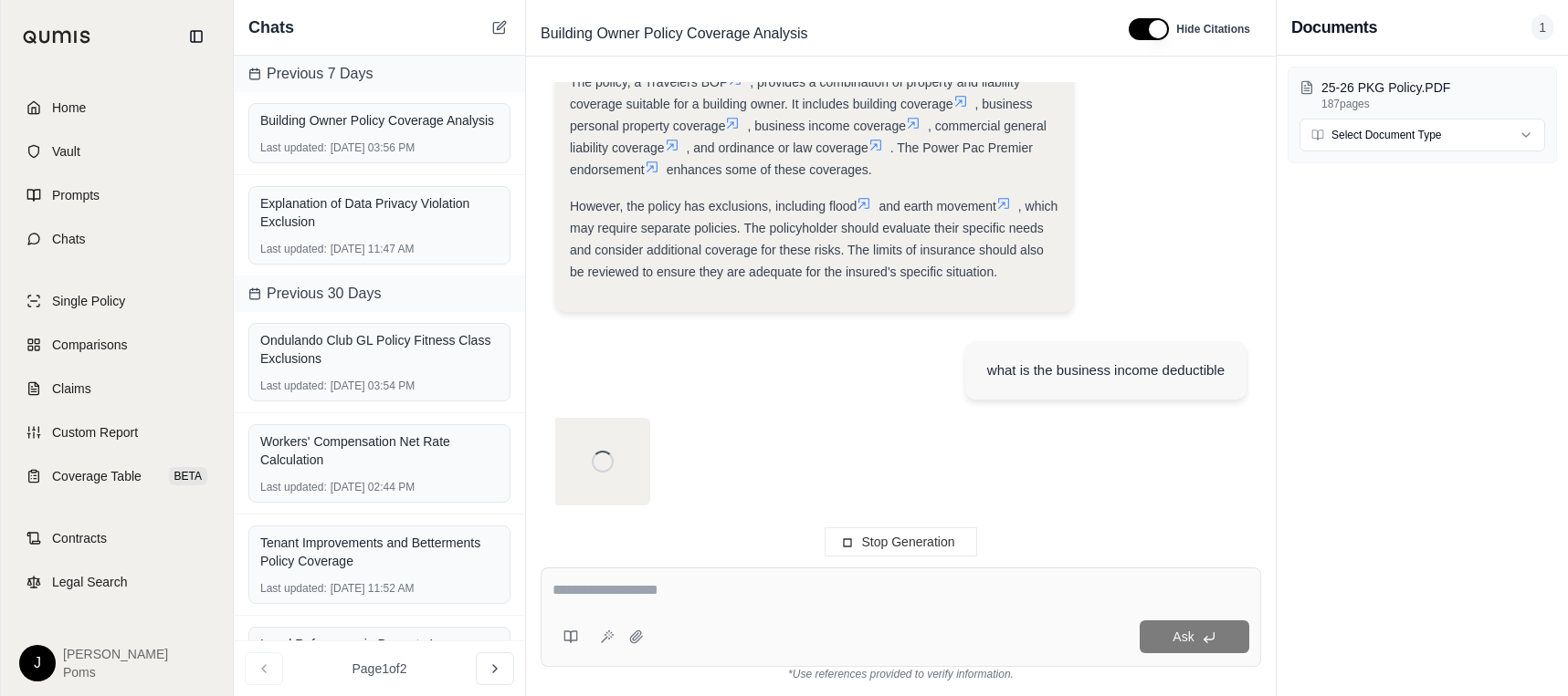
click at [612, 365] on div "what is the business income deductible" at bounding box center [901, 372] width 692 height 91
click at [1337, 139] on html "Home Vault Prompts Chats Single Policy Comparisons Claims Custom Report Coverag…" at bounding box center [784, 348] width 1568 height 696
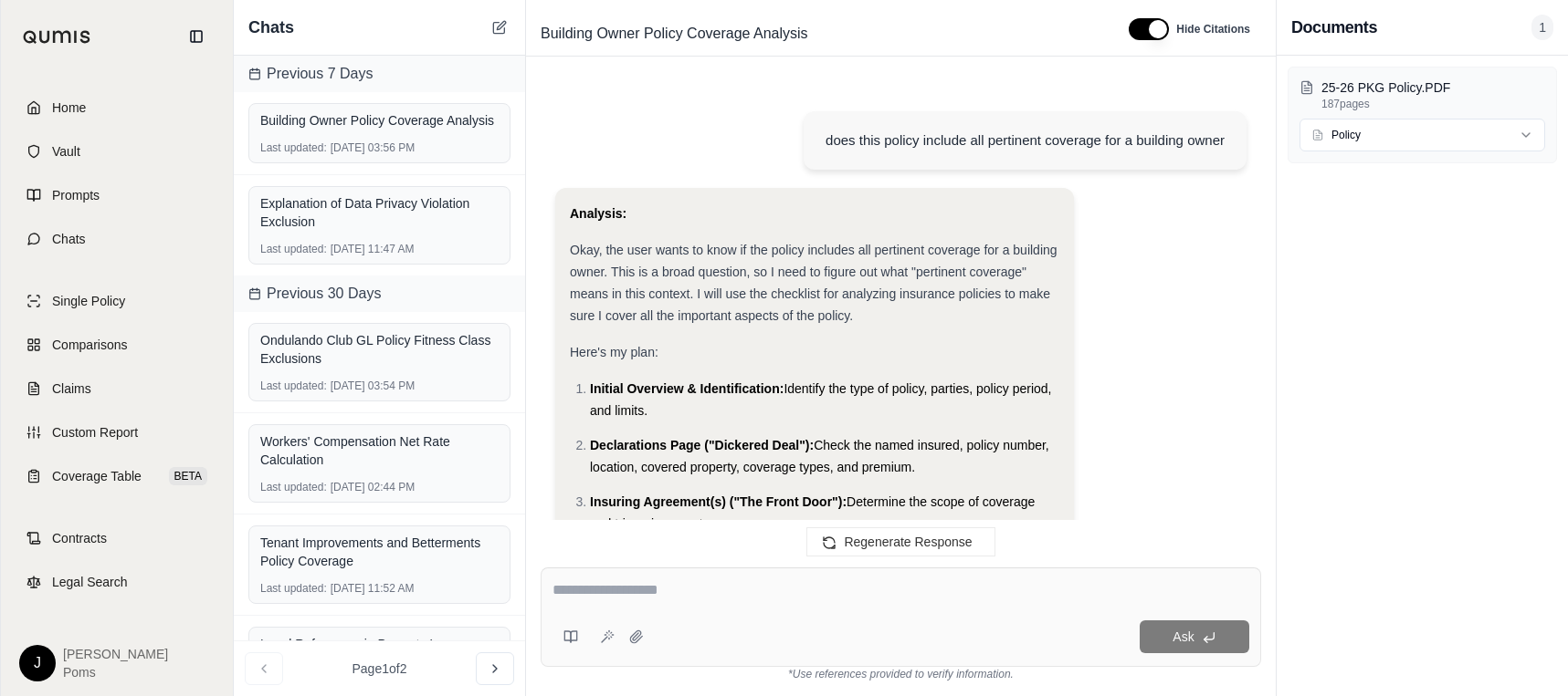
scroll to position [7184, 0]
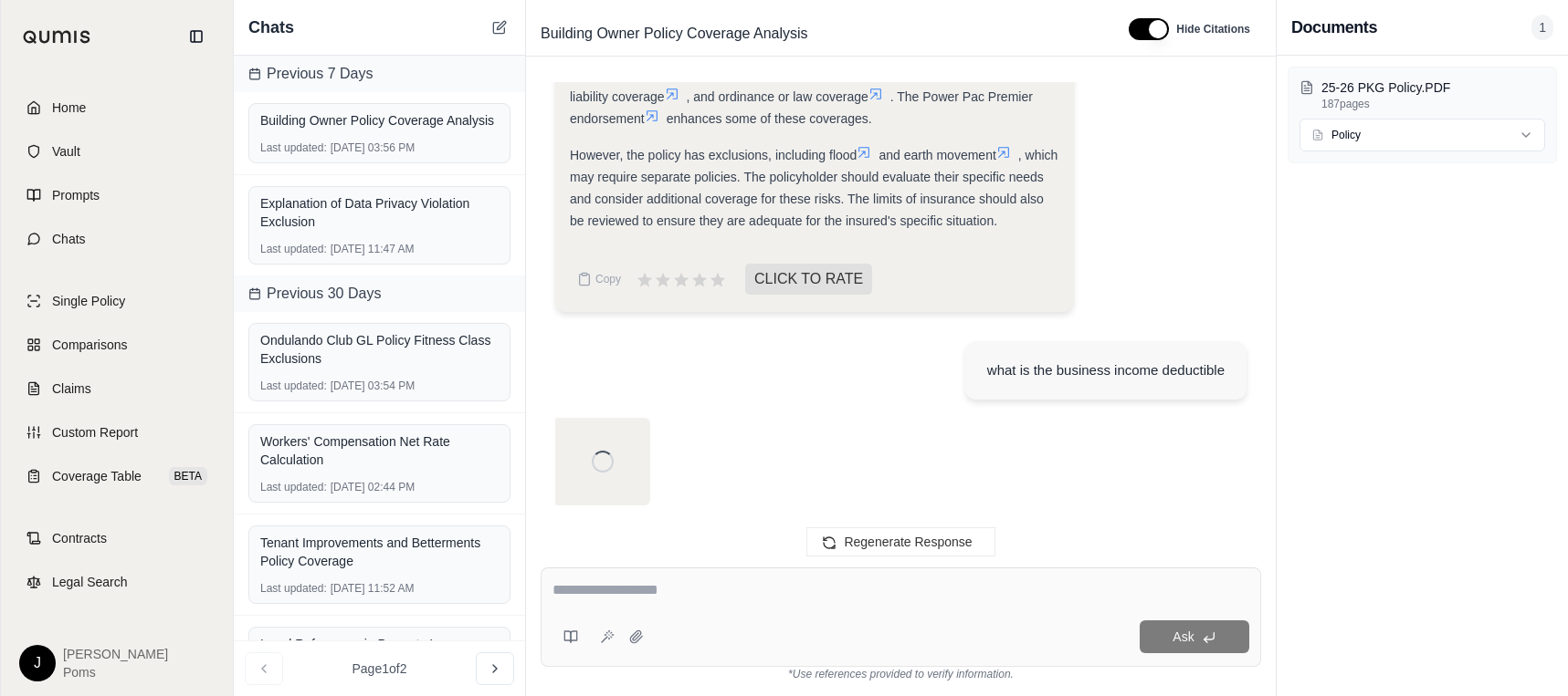
click at [1543, 413] on div "25-26 PKG Policy.PDF 187 pages Policy" at bounding box center [1422, 376] width 291 height 641
click at [637, 580] on textarea at bounding box center [901, 590] width 696 height 22
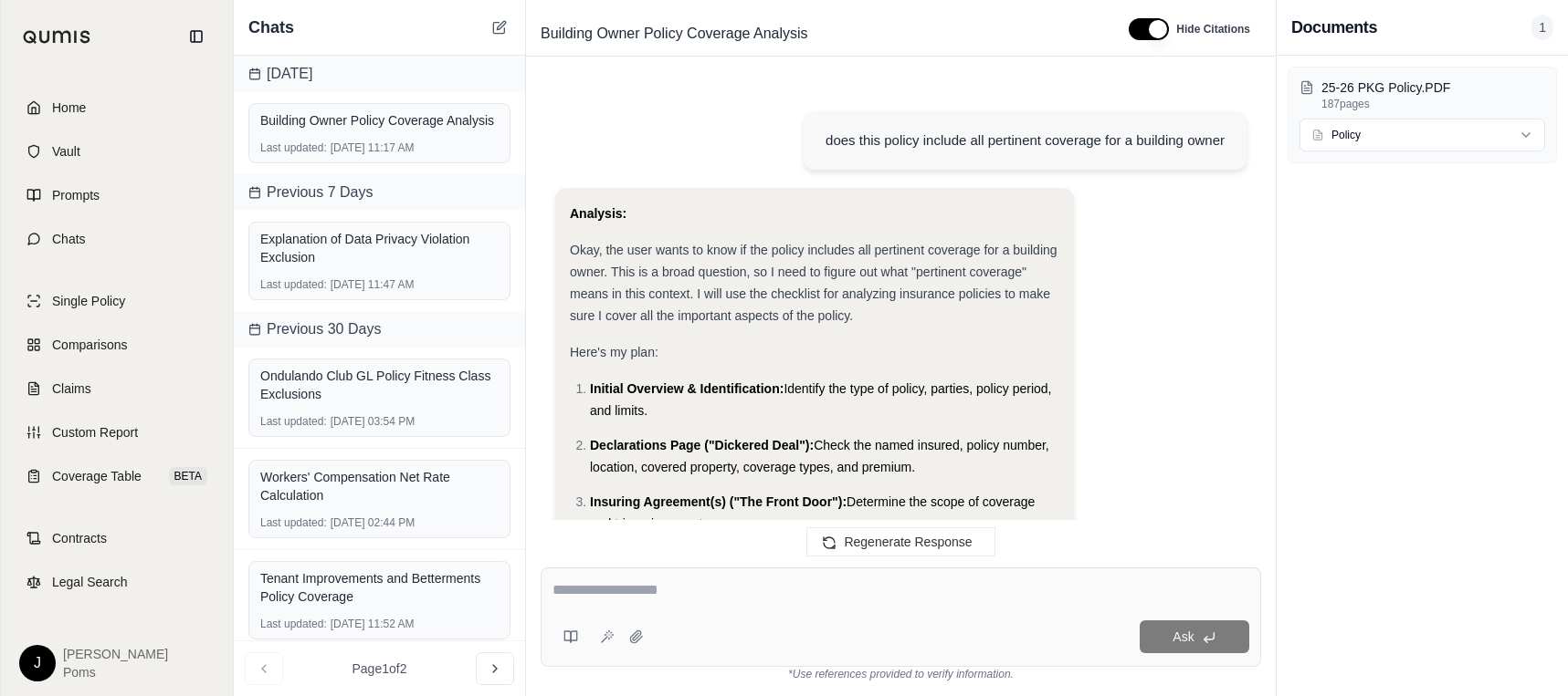
scroll to position [7184, 0]
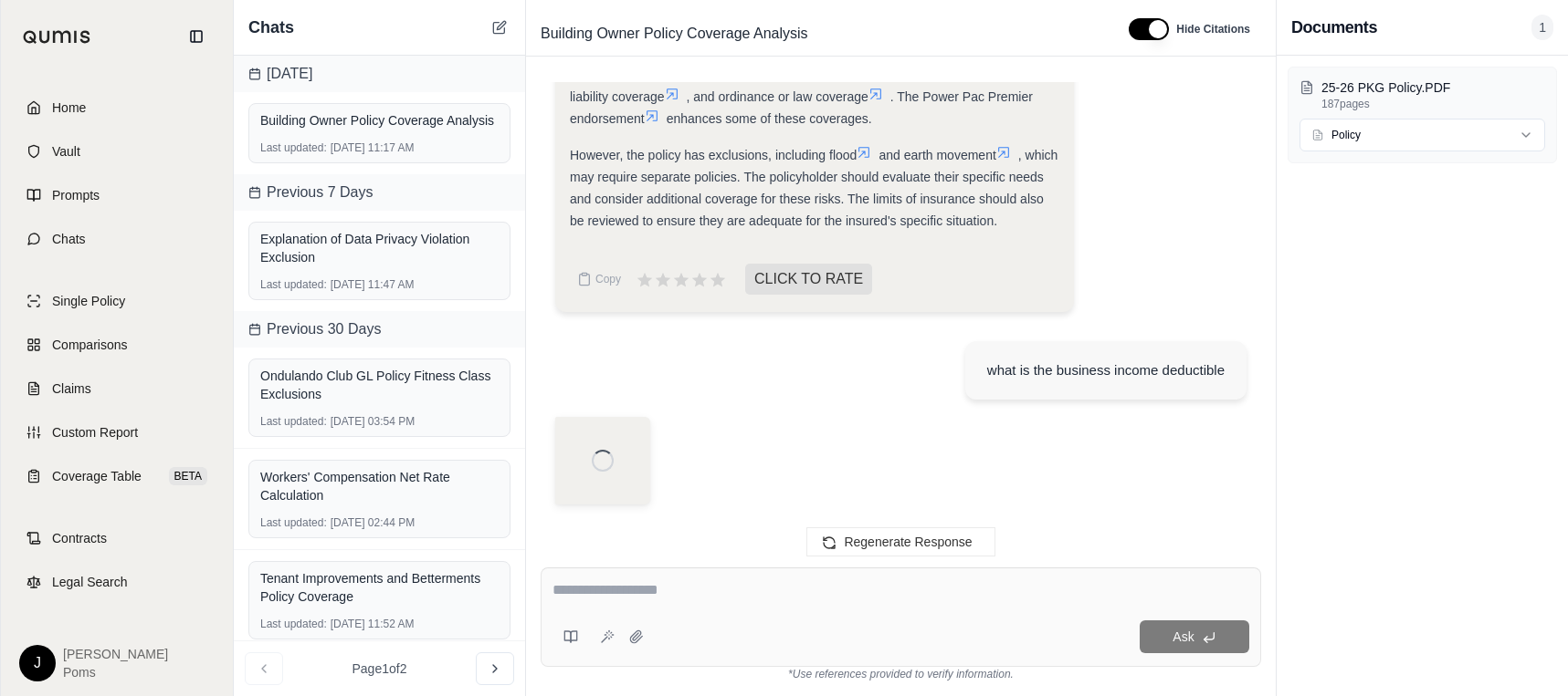
click at [606, 459] on div at bounding box center [602, 460] width 22 height 22
click at [945, 540] on span "Regenerate Response" at bounding box center [907, 542] width 127 height 15
click at [945, 540] on span "Stop Generation" at bounding box center [908, 542] width 93 height 15
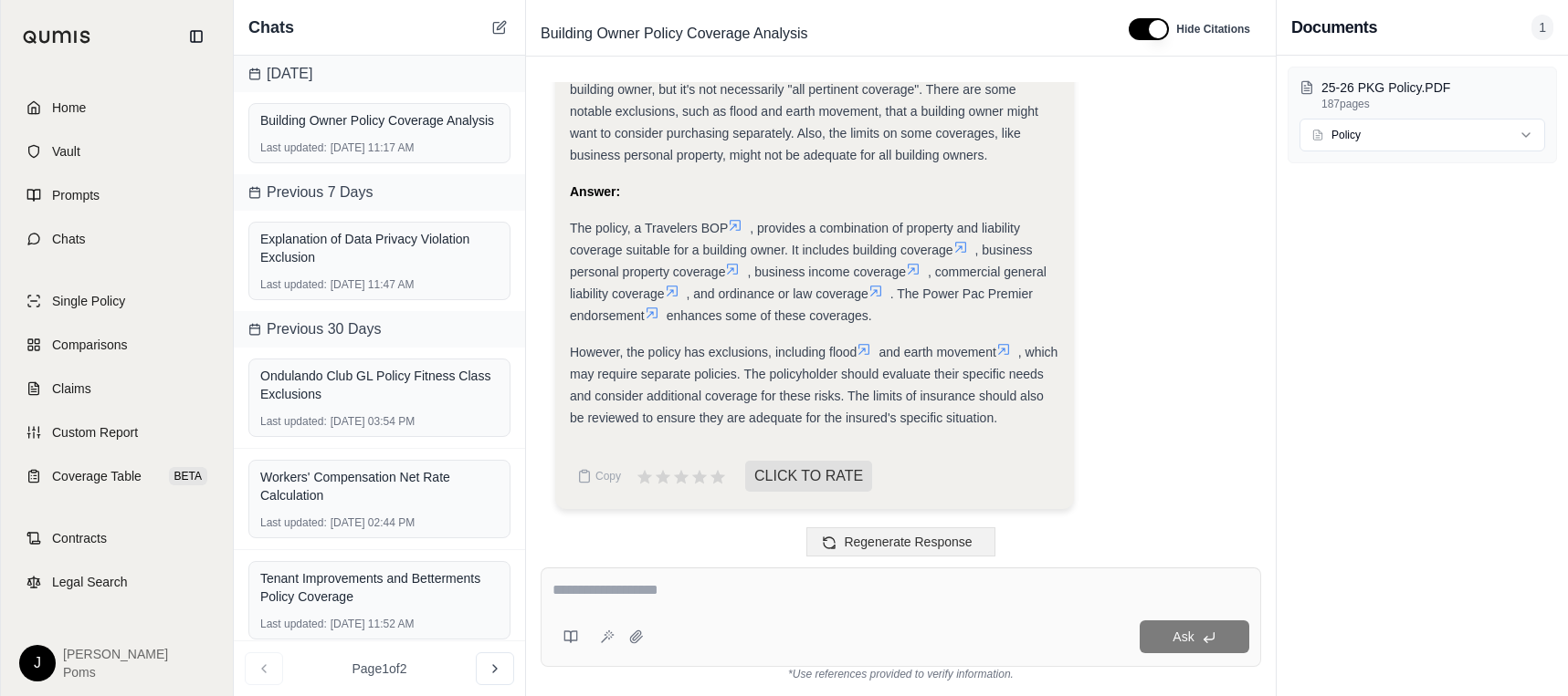
scroll to position [6986, 0]
click at [88, 237] on link "Chats" at bounding box center [117, 239] width 210 height 40
click at [79, 249] on link "Chats" at bounding box center [117, 239] width 210 height 40
click at [500, 31] on icon at bounding box center [500, 27] width 15 height 15
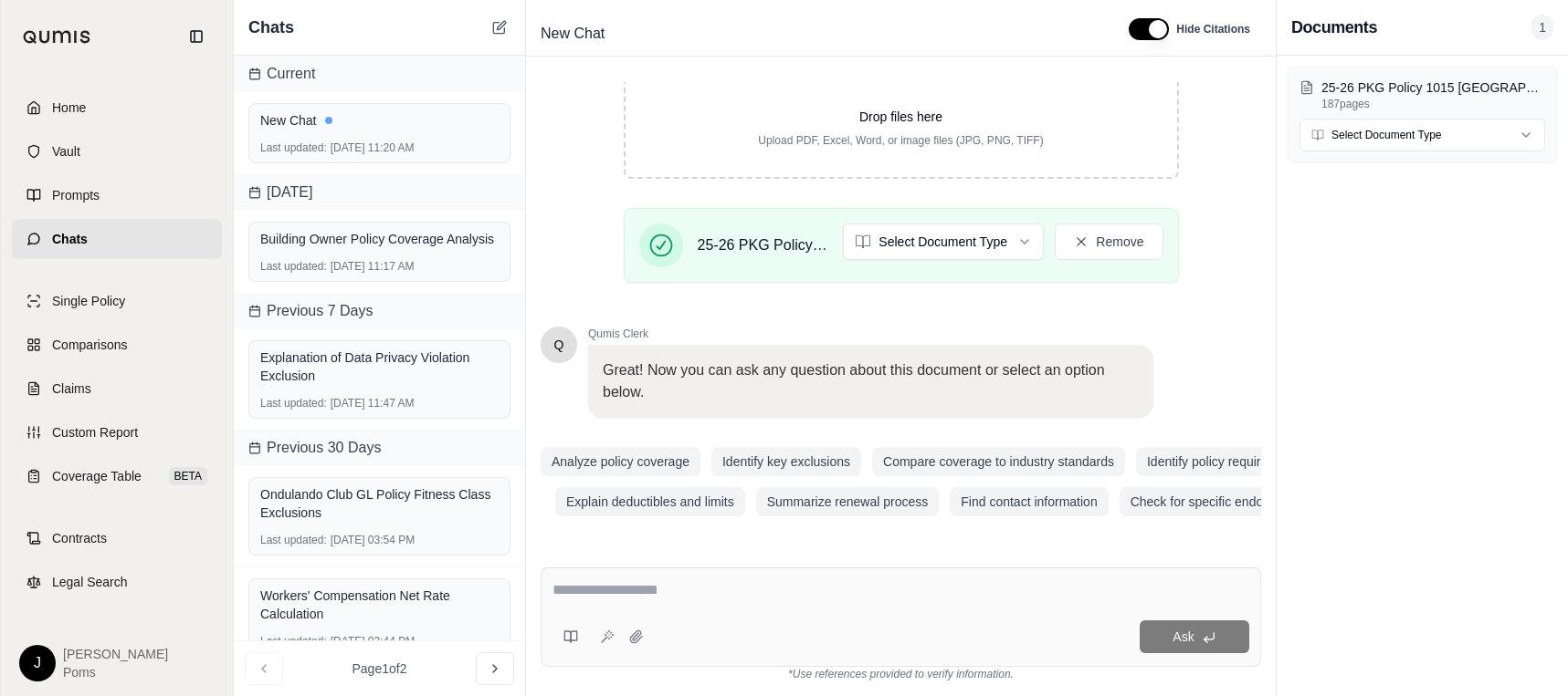
scroll to position [325, 0]
click at [981, 241] on html "Home Vault Prompts Chats Single Policy Comparisons Claims Custom Report Coverag…" at bounding box center [784, 348] width 1568 height 696
click at [625, 598] on textarea at bounding box center [901, 590] width 696 height 22
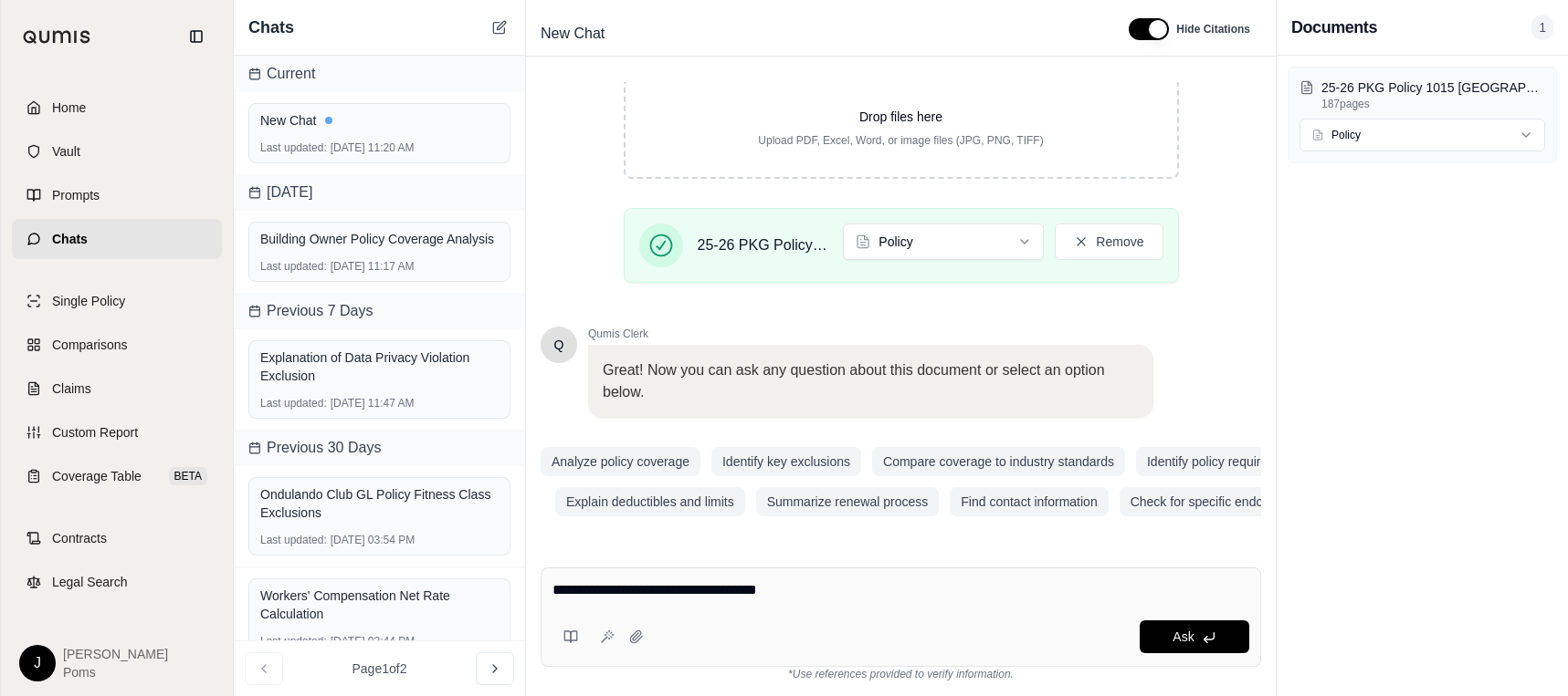
type textarea "**********"
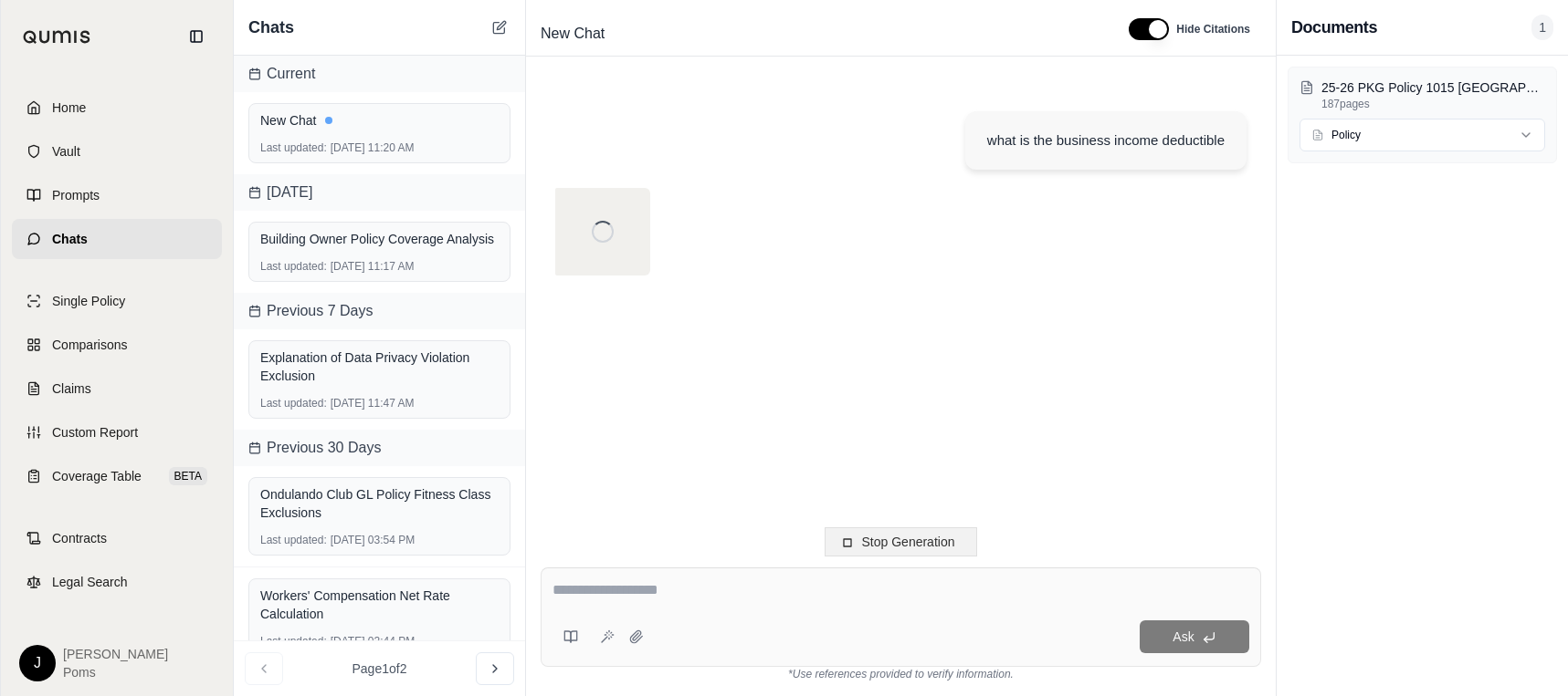
click at [867, 541] on span "Stop Generation" at bounding box center [908, 542] width 93 height 15
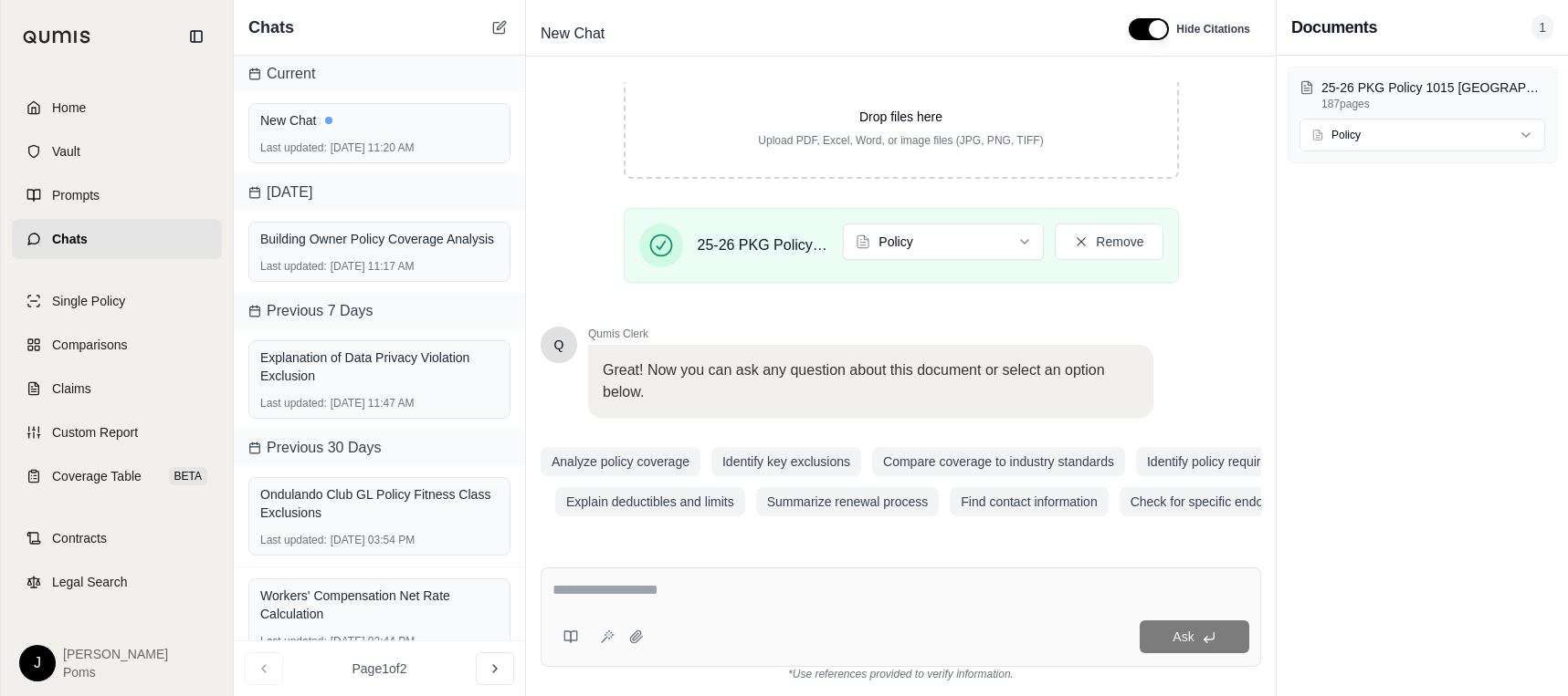
click at [886, 603] on div at bounding box center [901, 594] width 696 height 28
click at [799, 596] on textarea at bounding box center [901, 590] width 696 height 22
type textarea "**********"
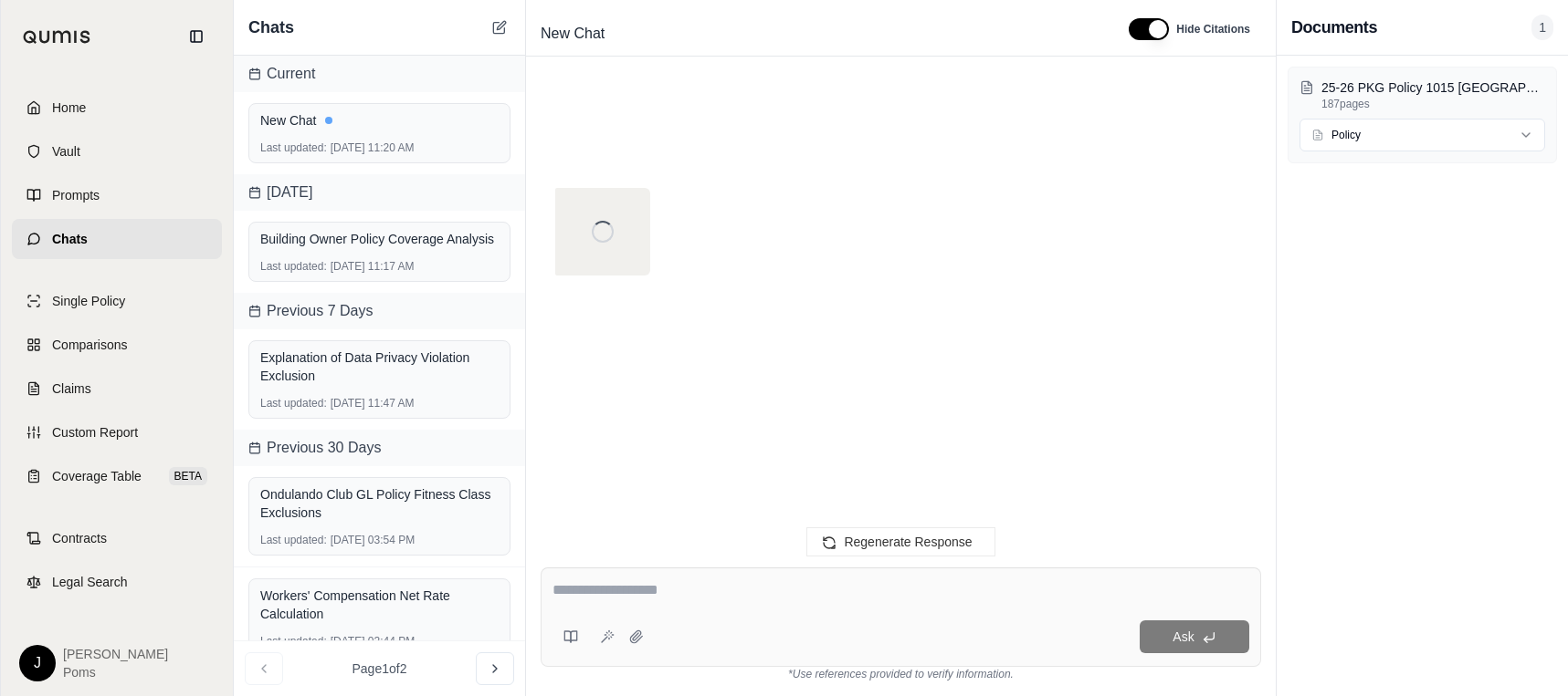
scroll to position [0, 0]
